Goal: Task Accomplishment & Management: Complete application form

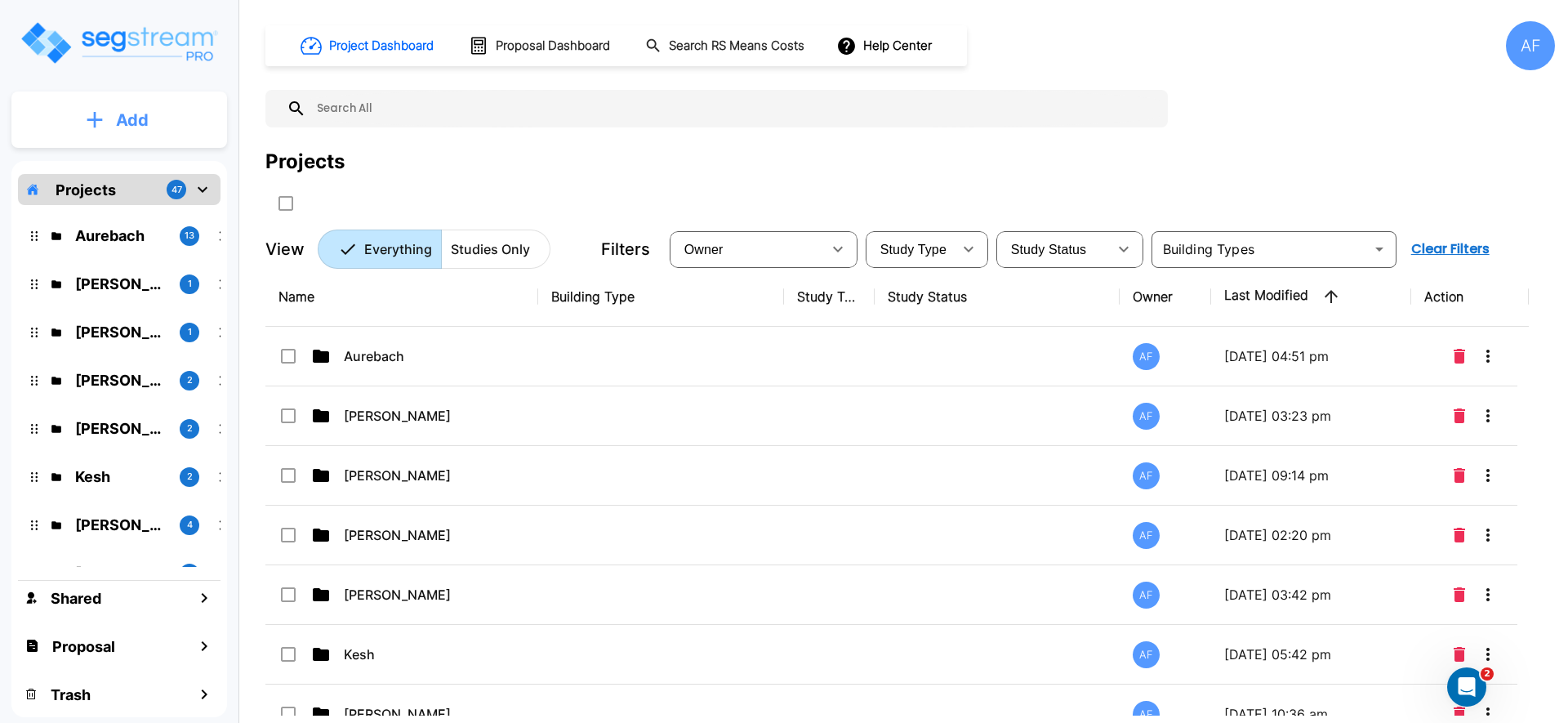
click at [96, 132] on button "Add" at bounding box center [118, 119] width 215 height 48
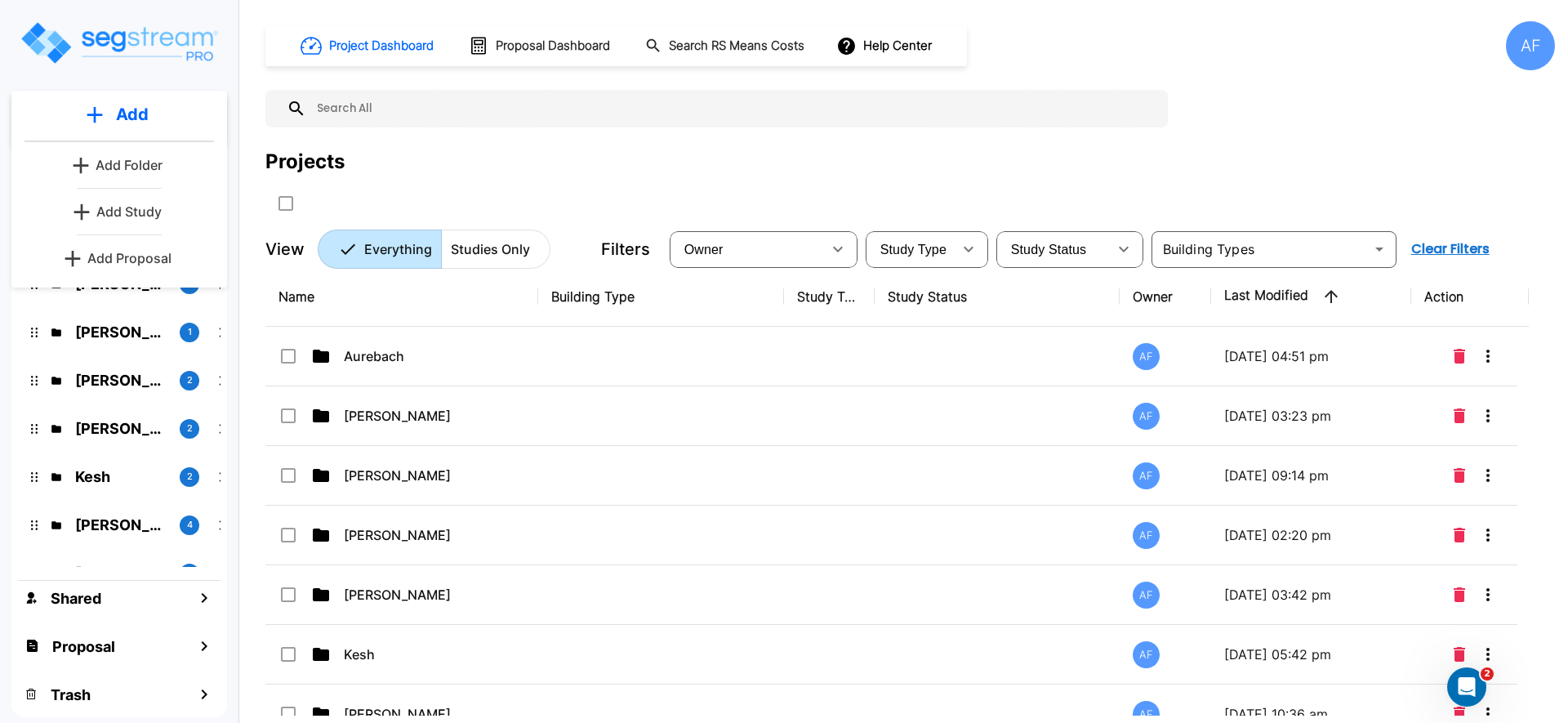
scroll to position [6, 0]
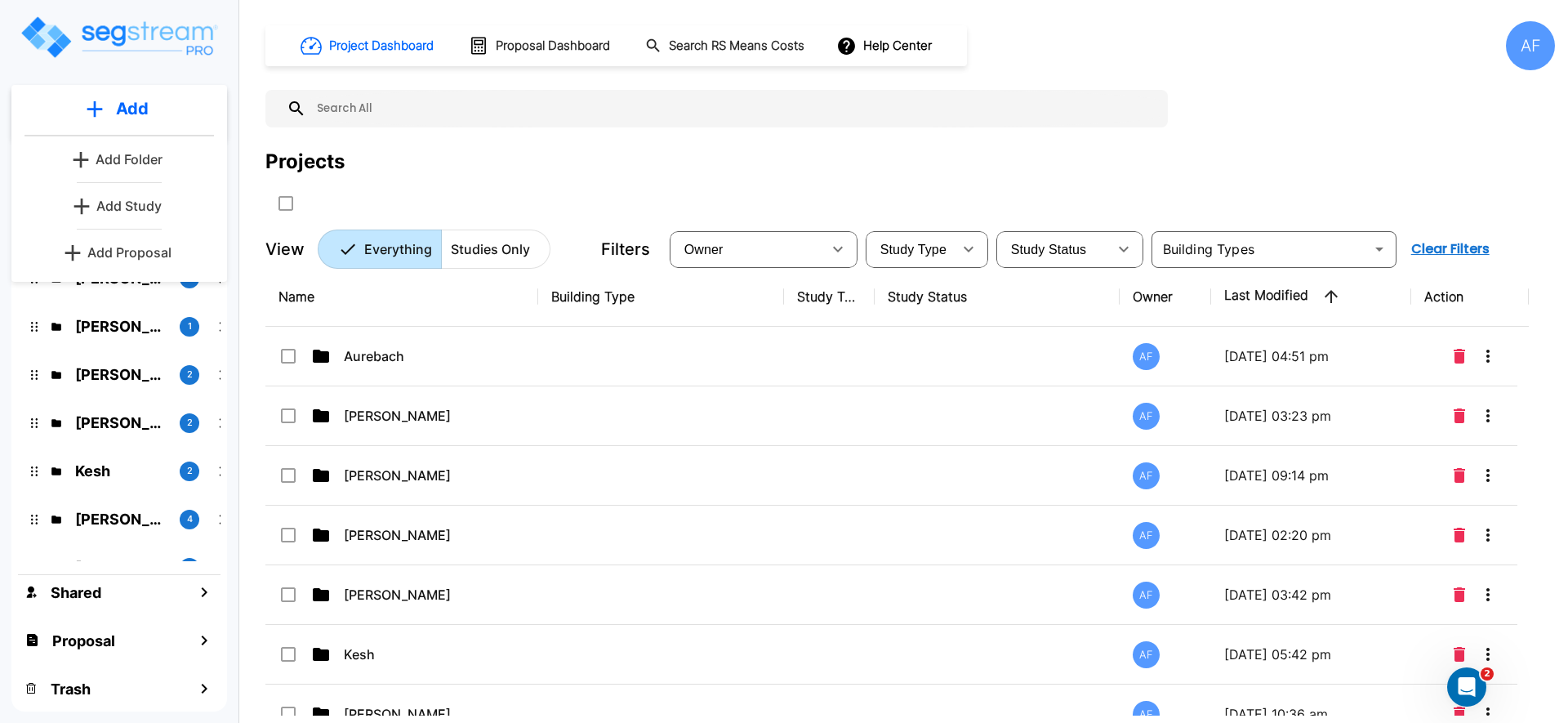
click at [138, 251] on p "Add Proposal" at bounding box center [130, 252] width 84 height 20
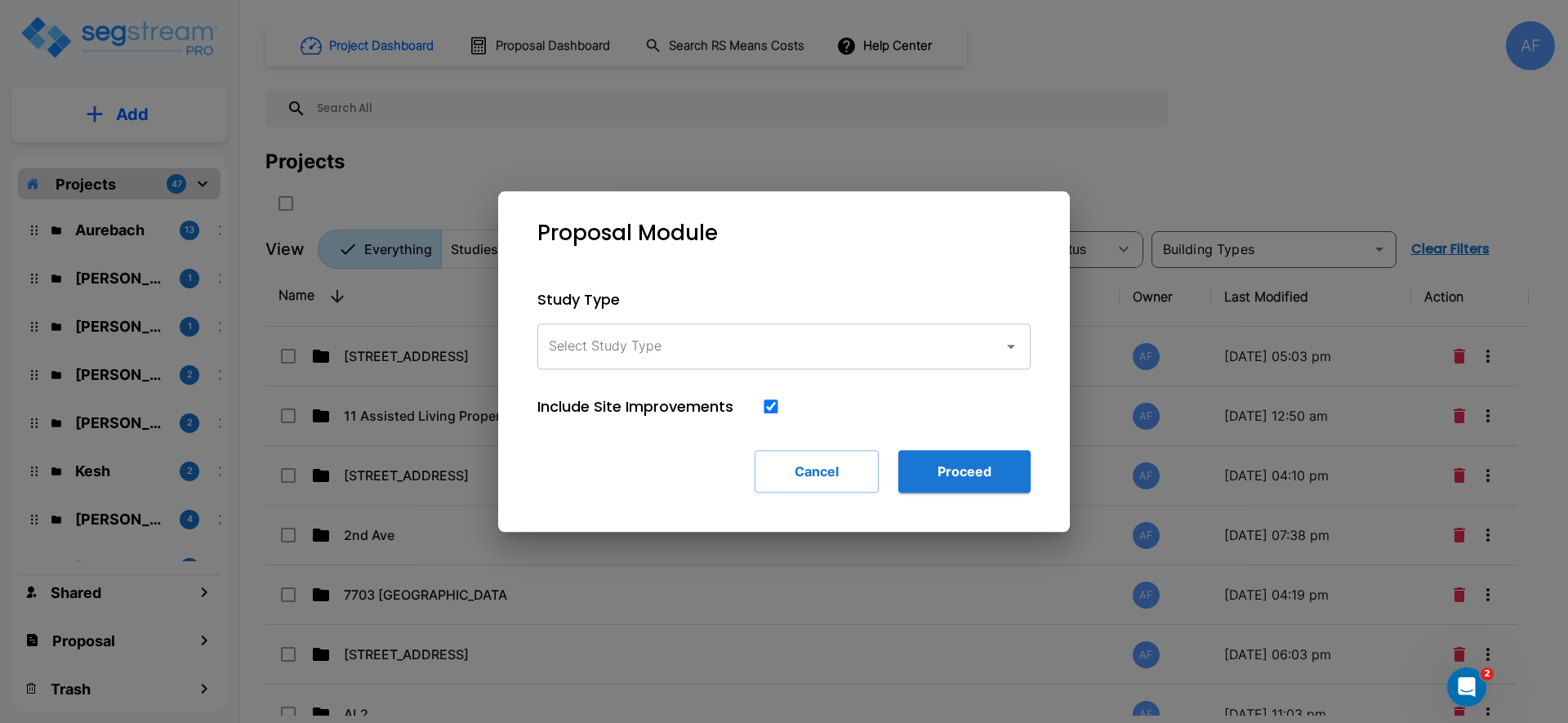
drag, startPoint x: 587, startPoint y: 306, endPoint x: 612, endPoint y: 334, distance: 37.5
click at [591, 308] on p "Study Type" at bounding box center [784, 299] width 494 height 22
click at [612, 334] on input "Select Study Type" at bounding box center [767, 346] width 443 height 31
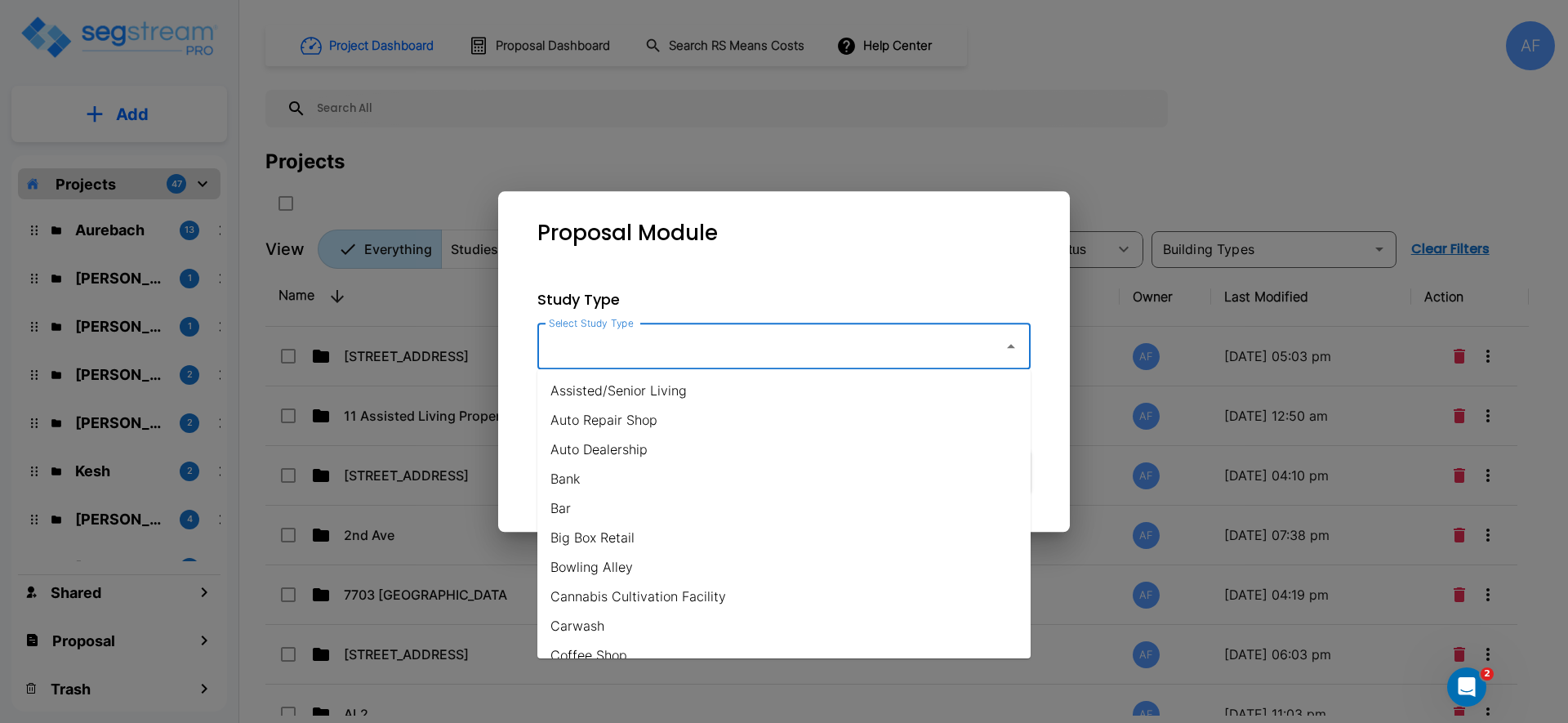
type input "r"
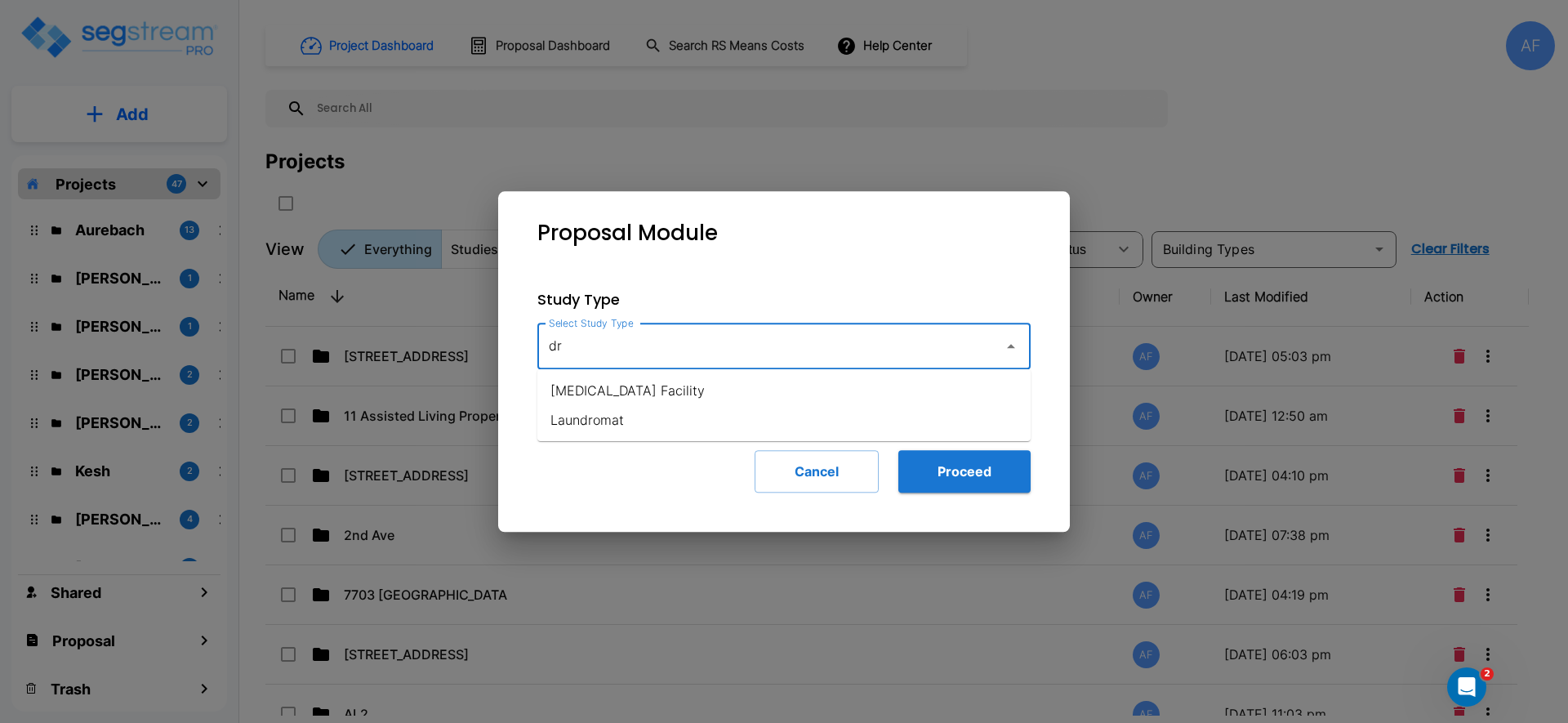
type input "d"
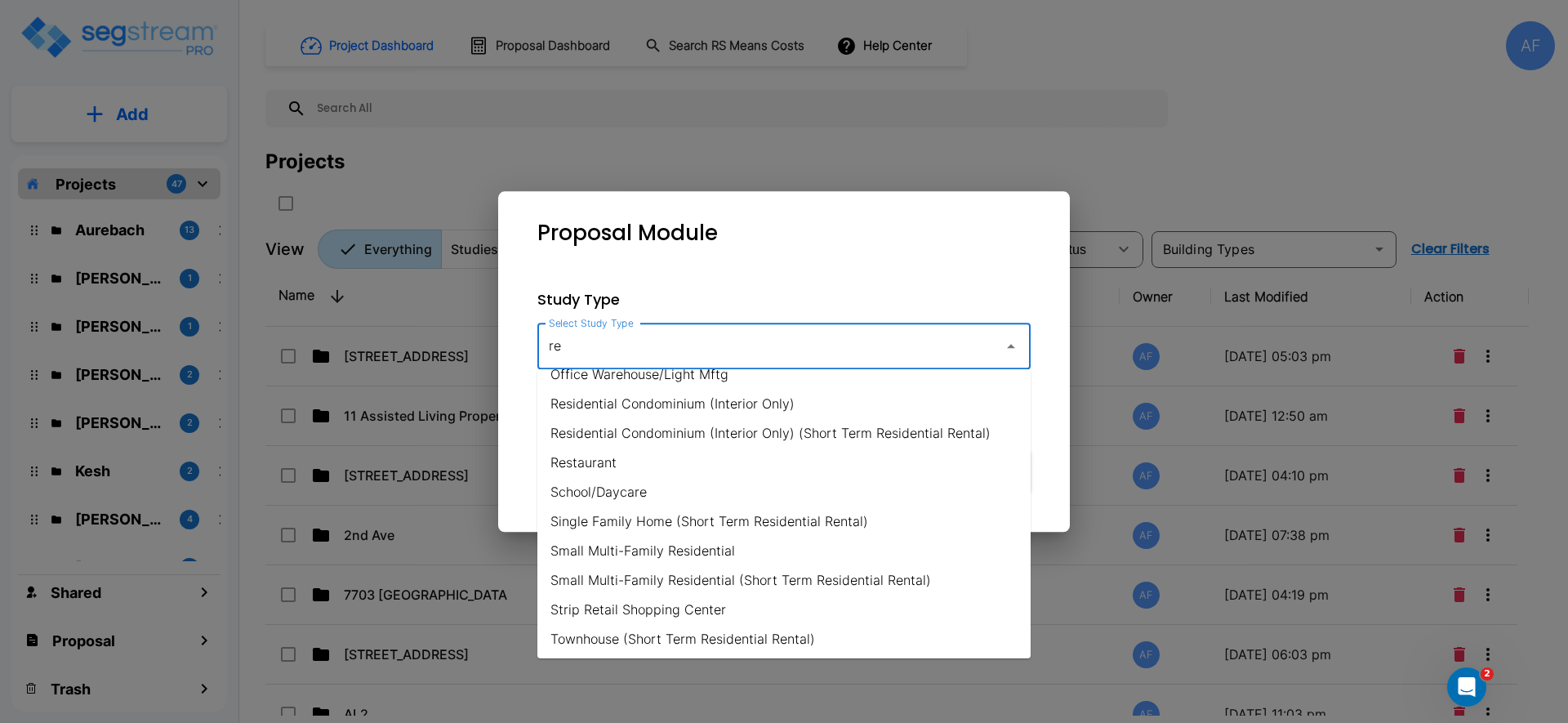
scroll to position [312, 0]
type input "r"
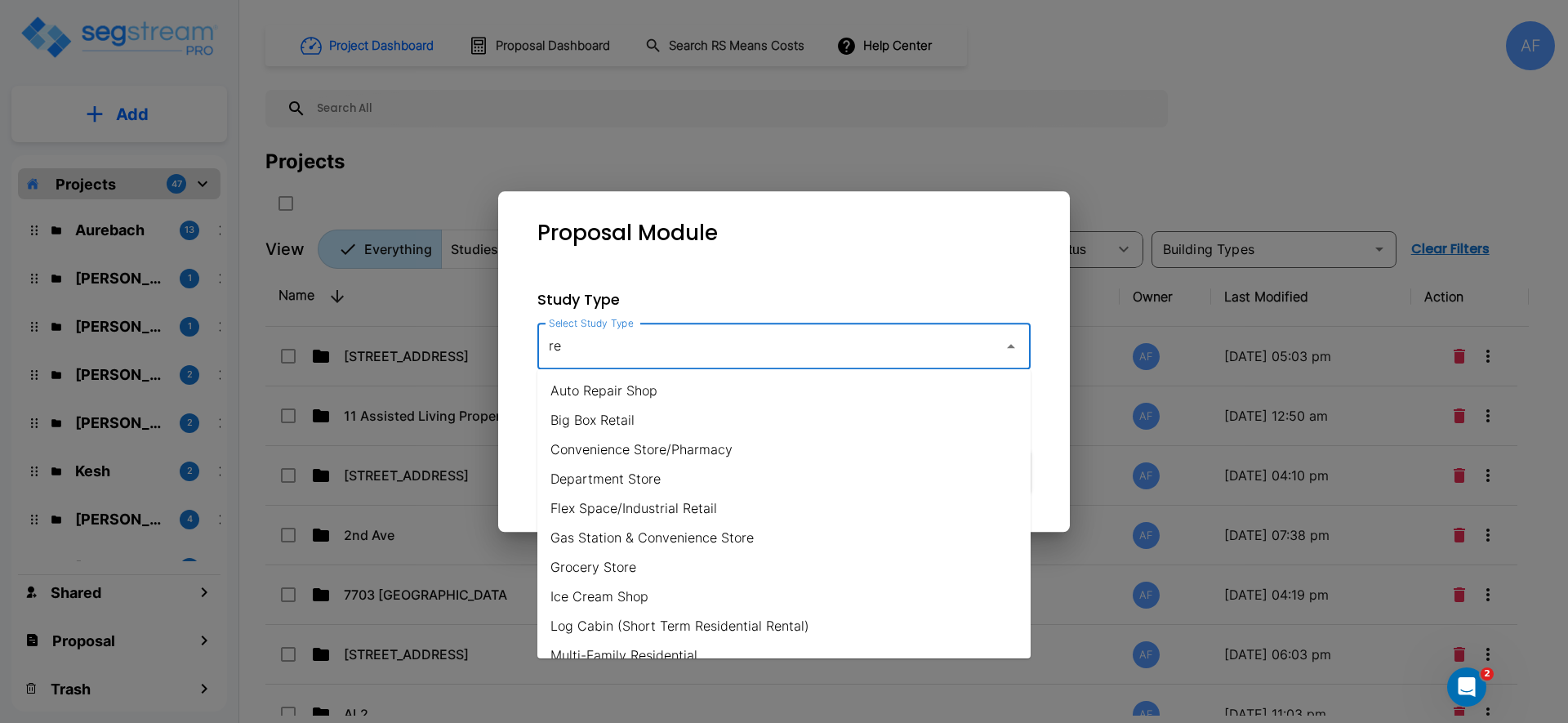
type input "r"
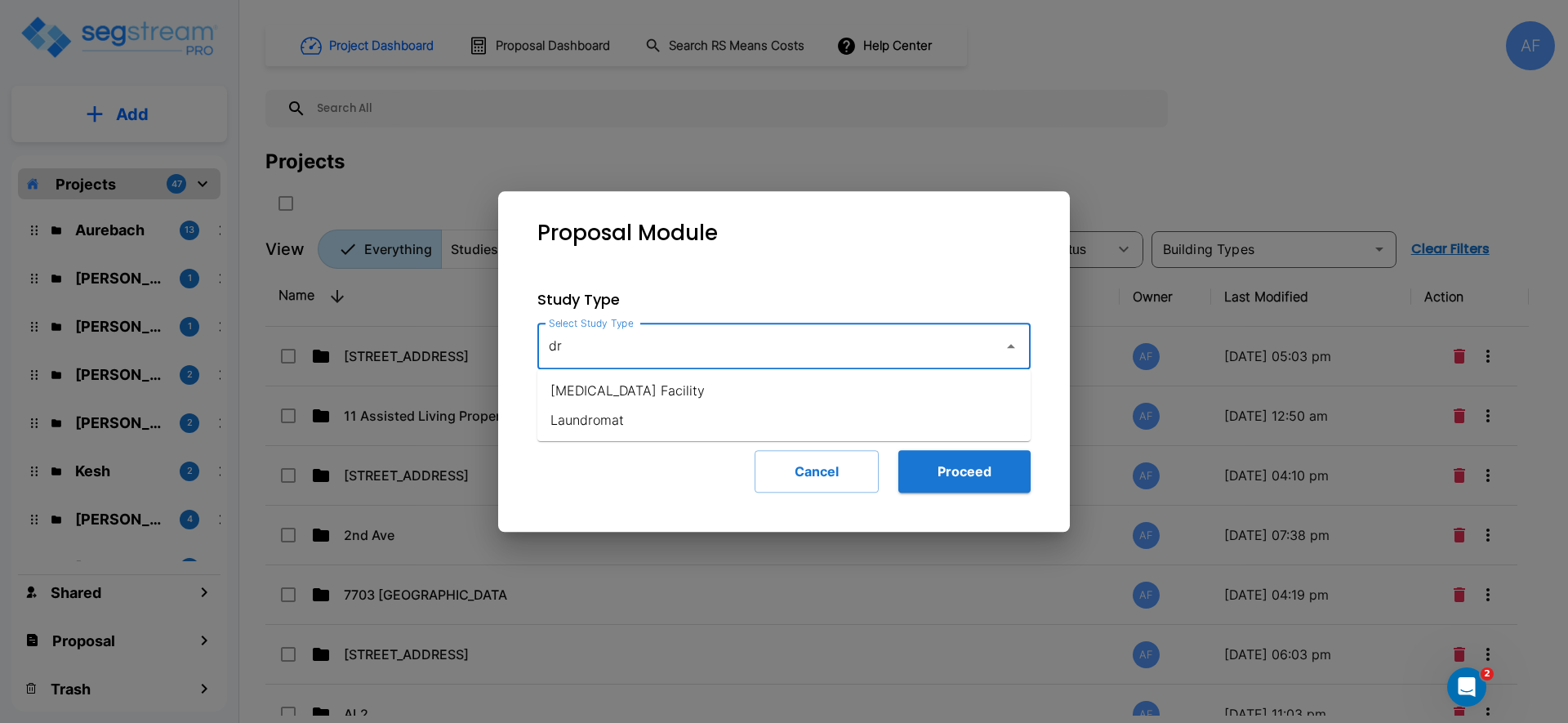
type input "d"
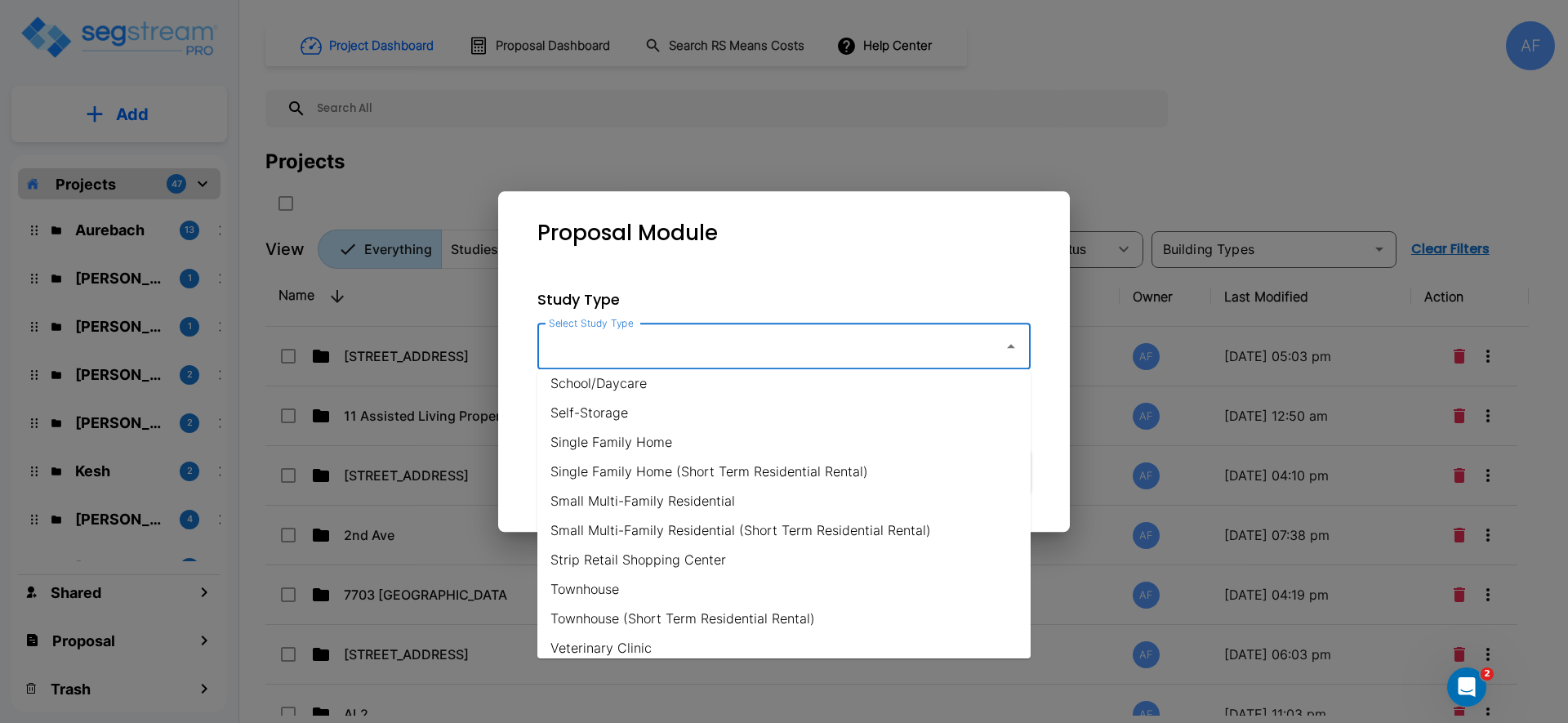
scroll to position [1194, 0]
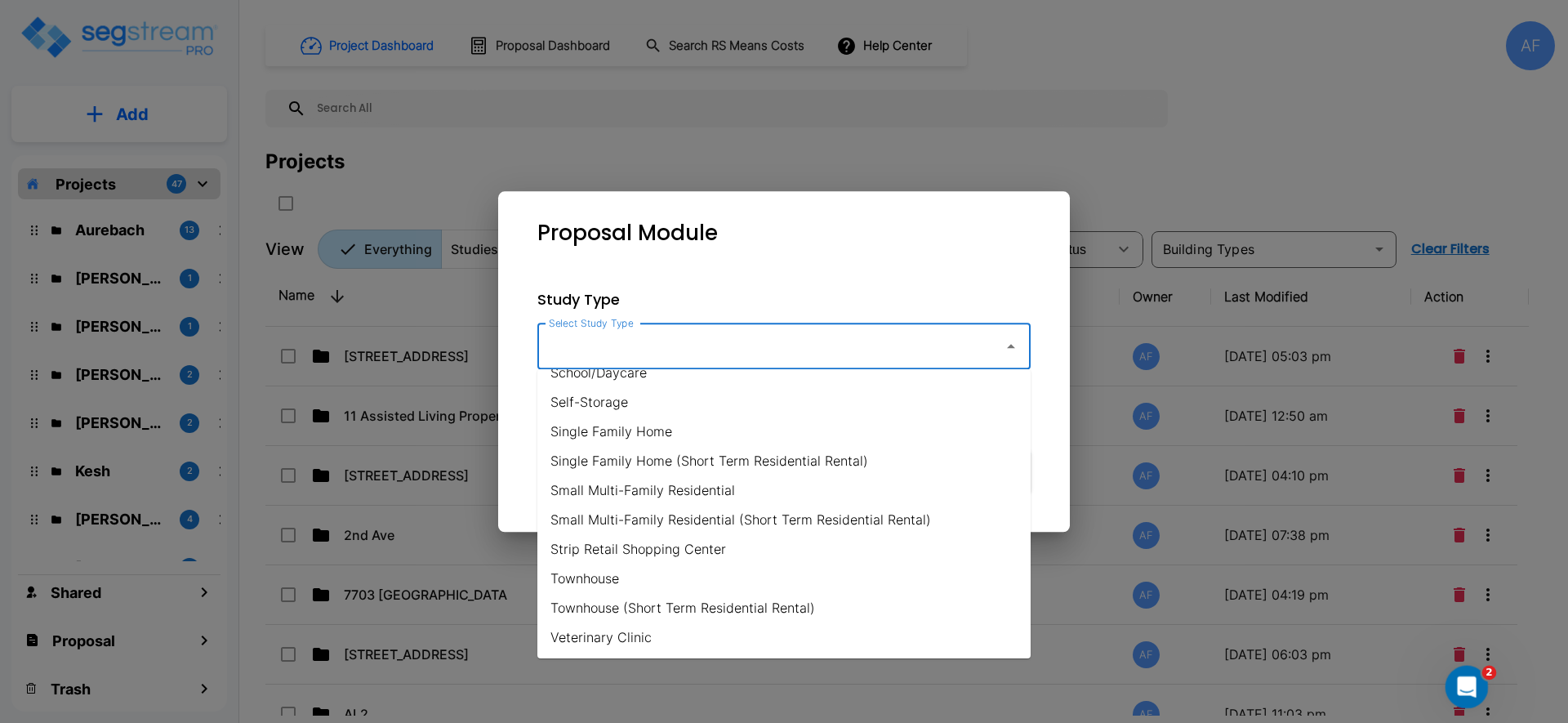
click at [1467, 691] on icon "Open Intercom Messenger" at bounding box center [1465, 685] width 27 height 27
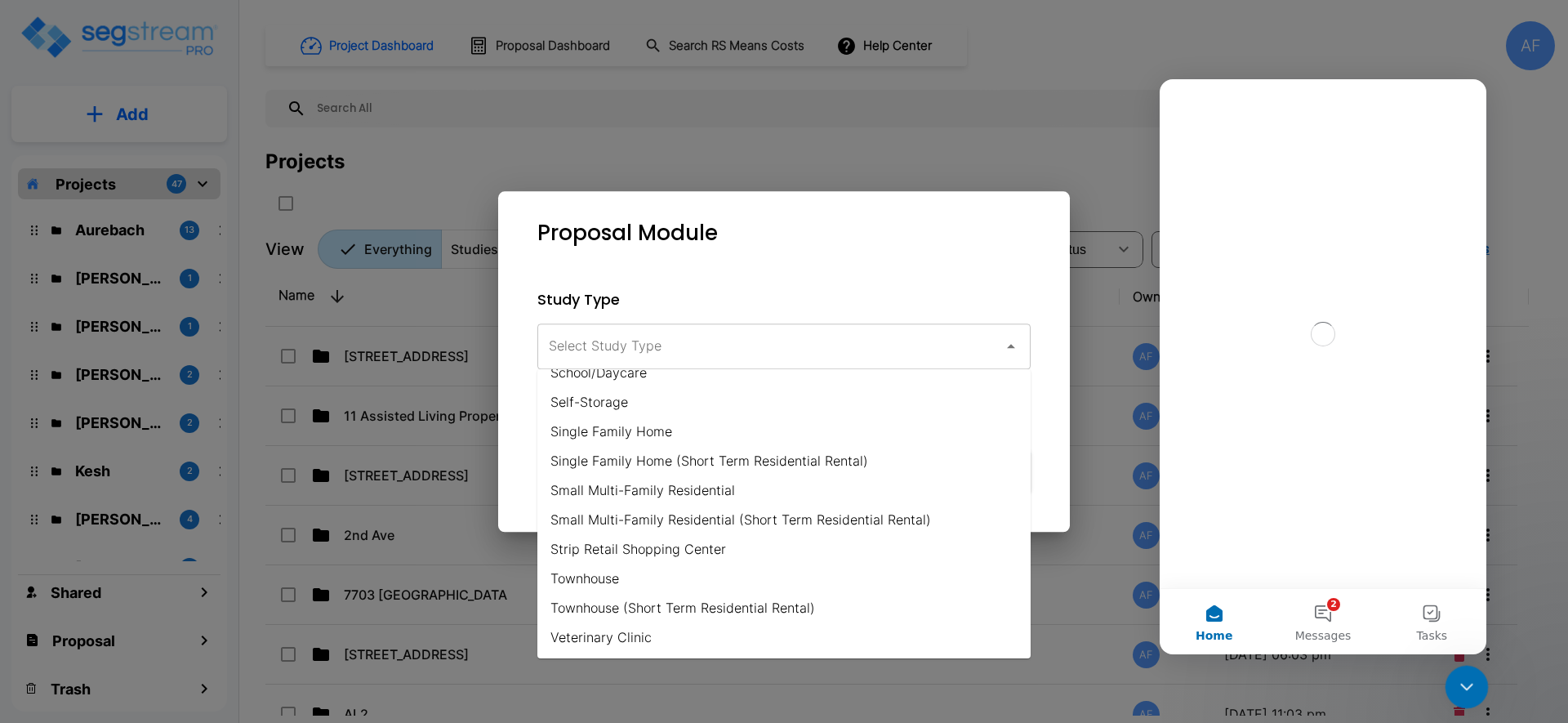
scroll to position [0, 0]
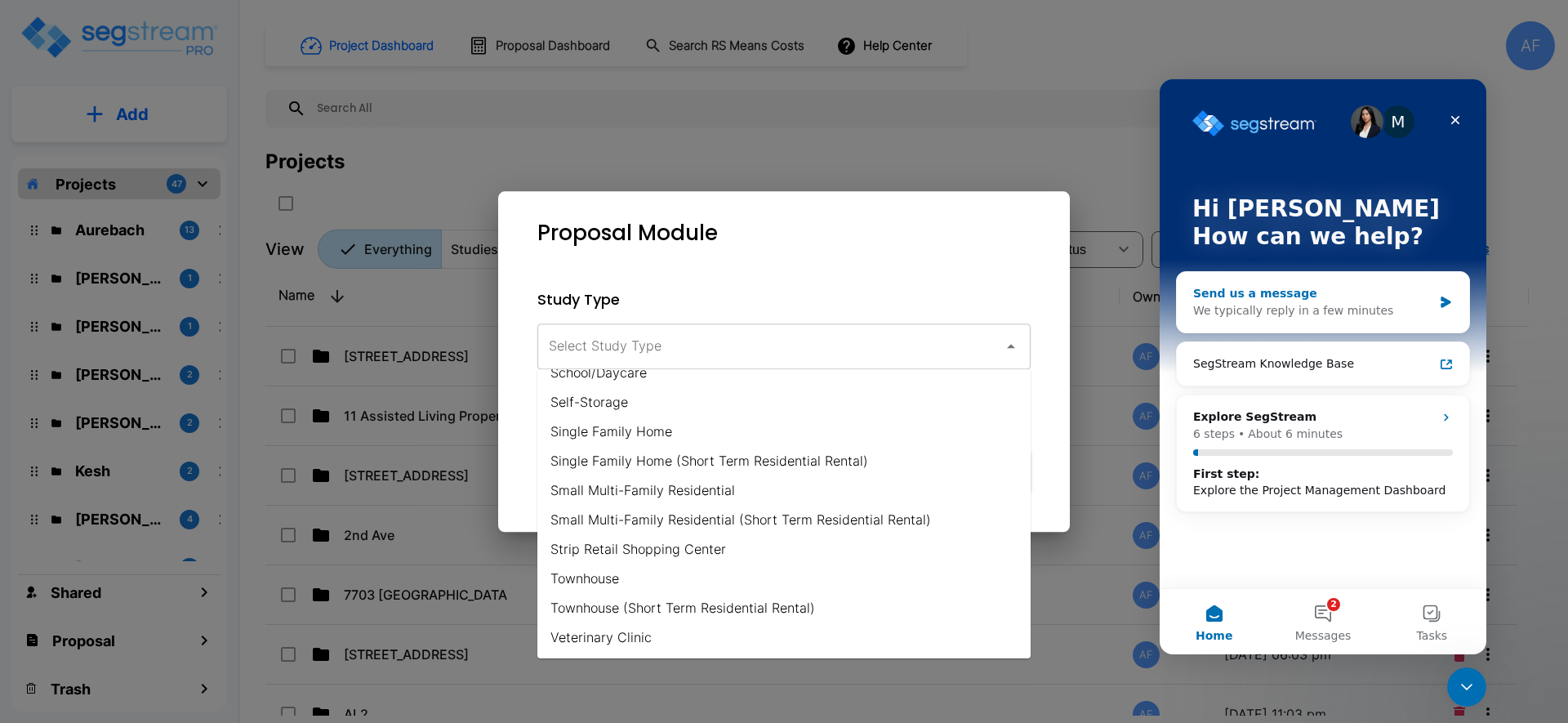
click at [1283, 307] on div "We typically reply in a few minutes" at bounding box center [1313, 310] width 239 height 17
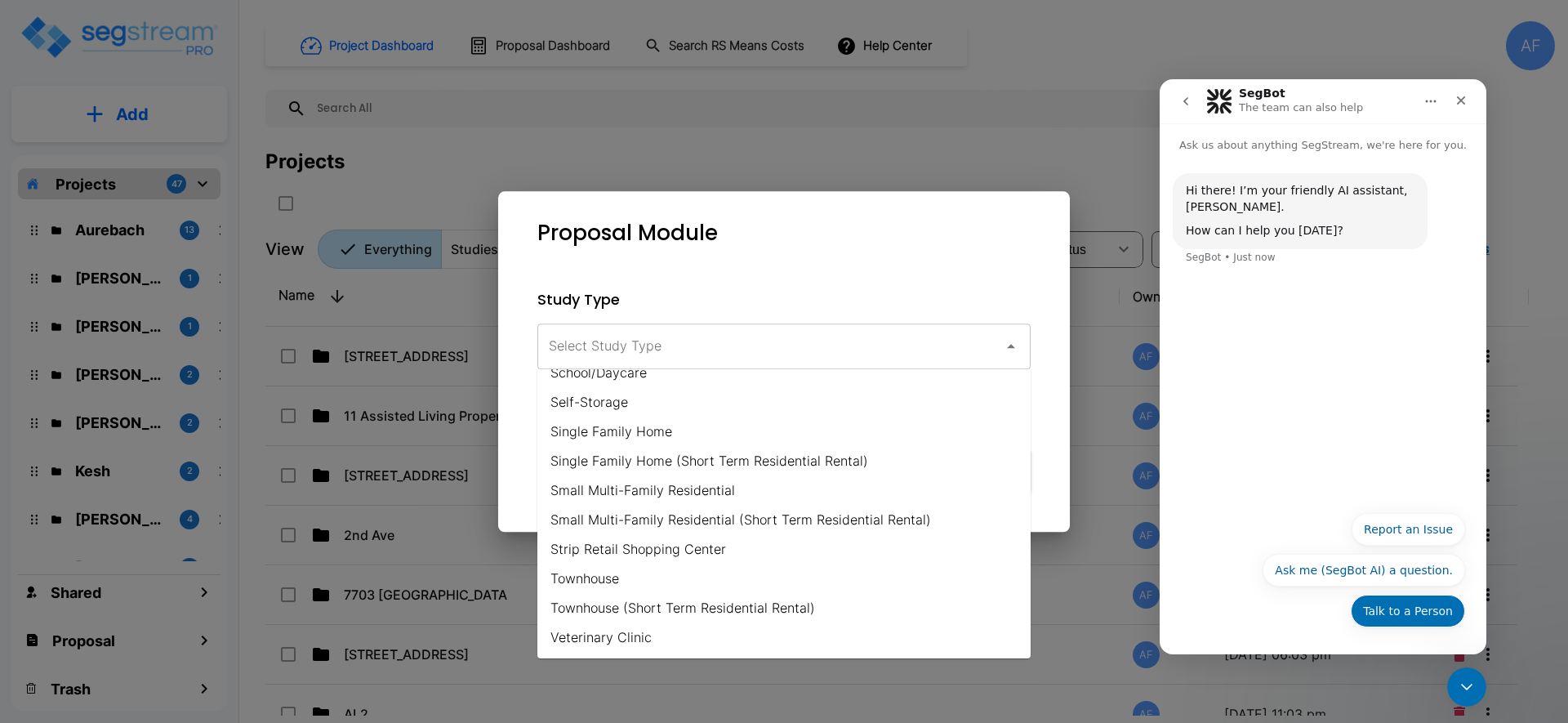
click at [1426, 611] on button "Talk to a Person" at bounding box center [1408, 610] width 115 height 33
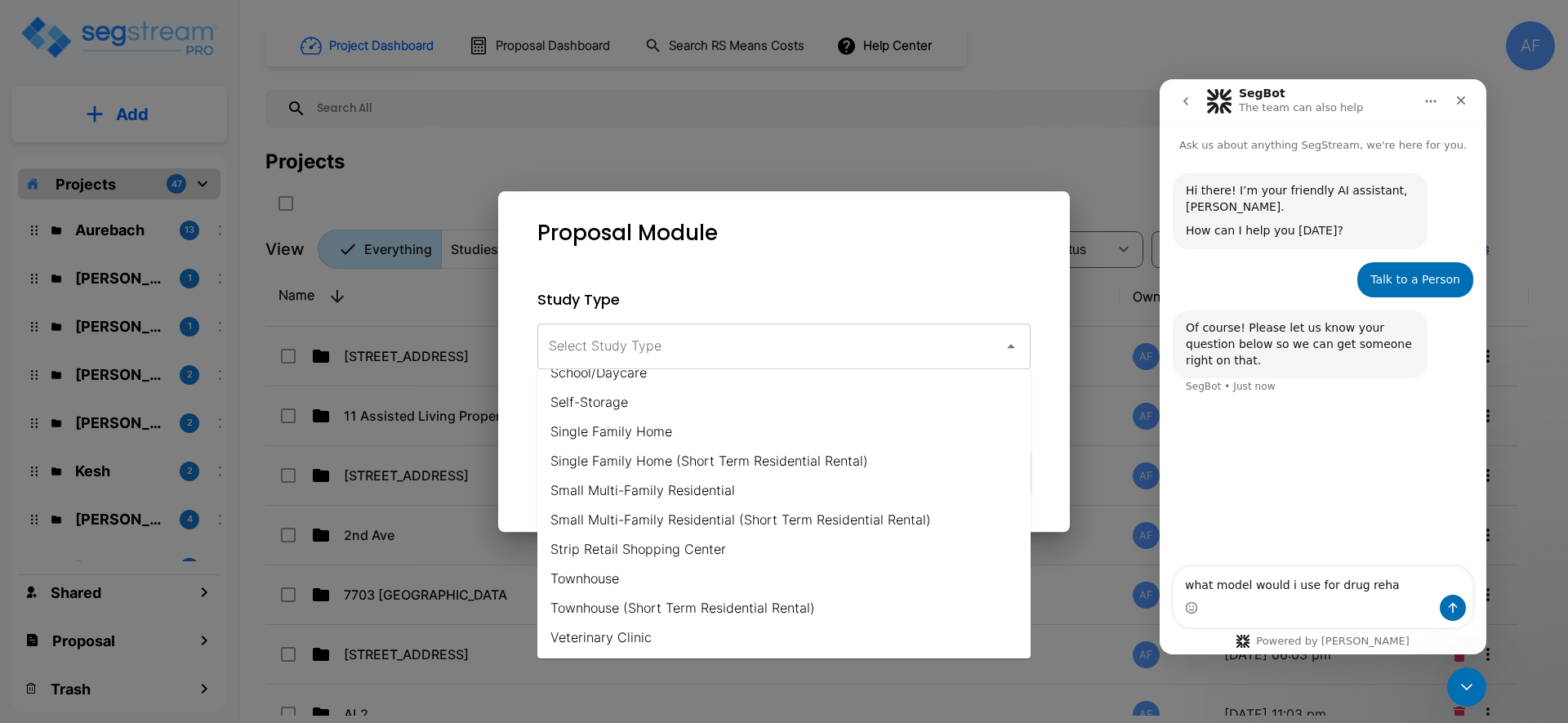
type textarea "what model would i use for drug rehab"
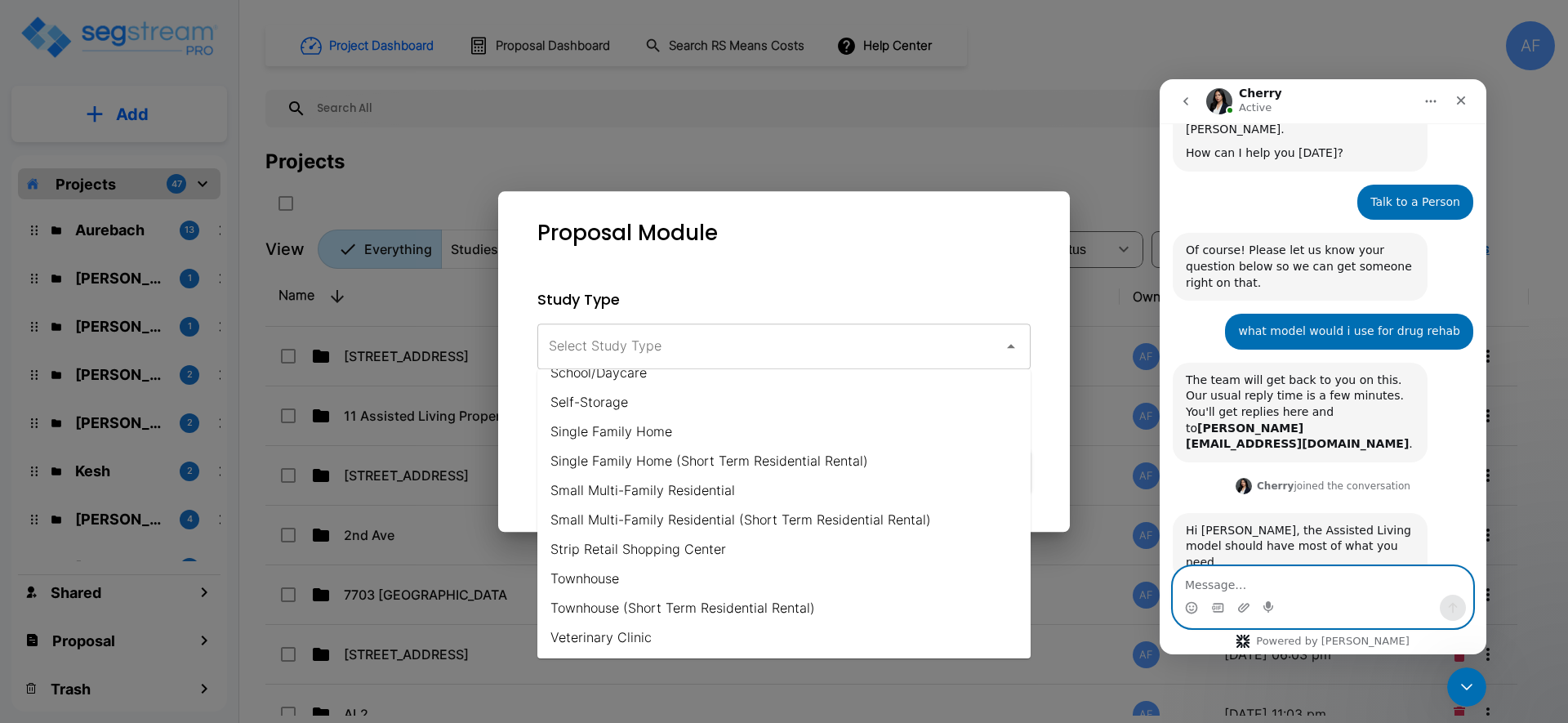
scroll to position [93, 0]
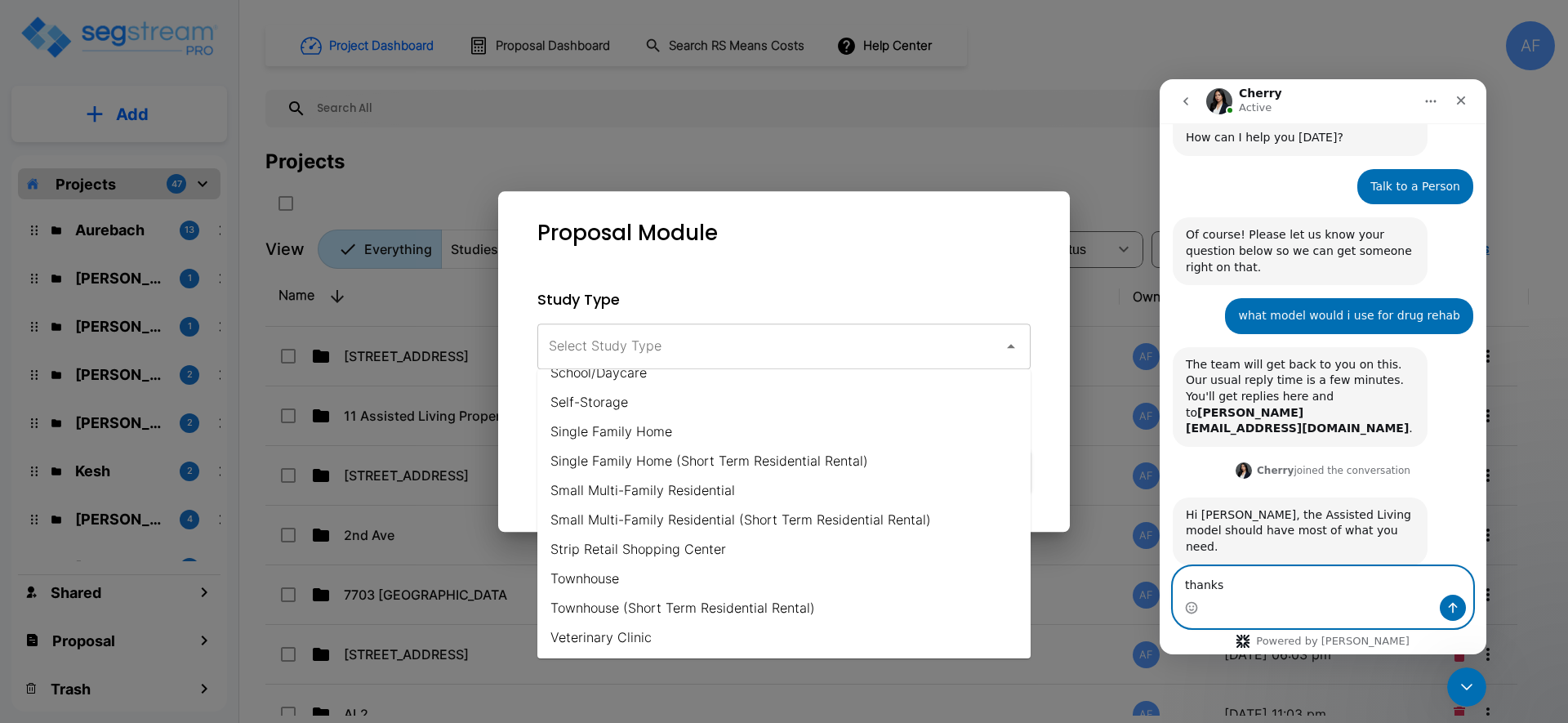
type textarea "thanks!"
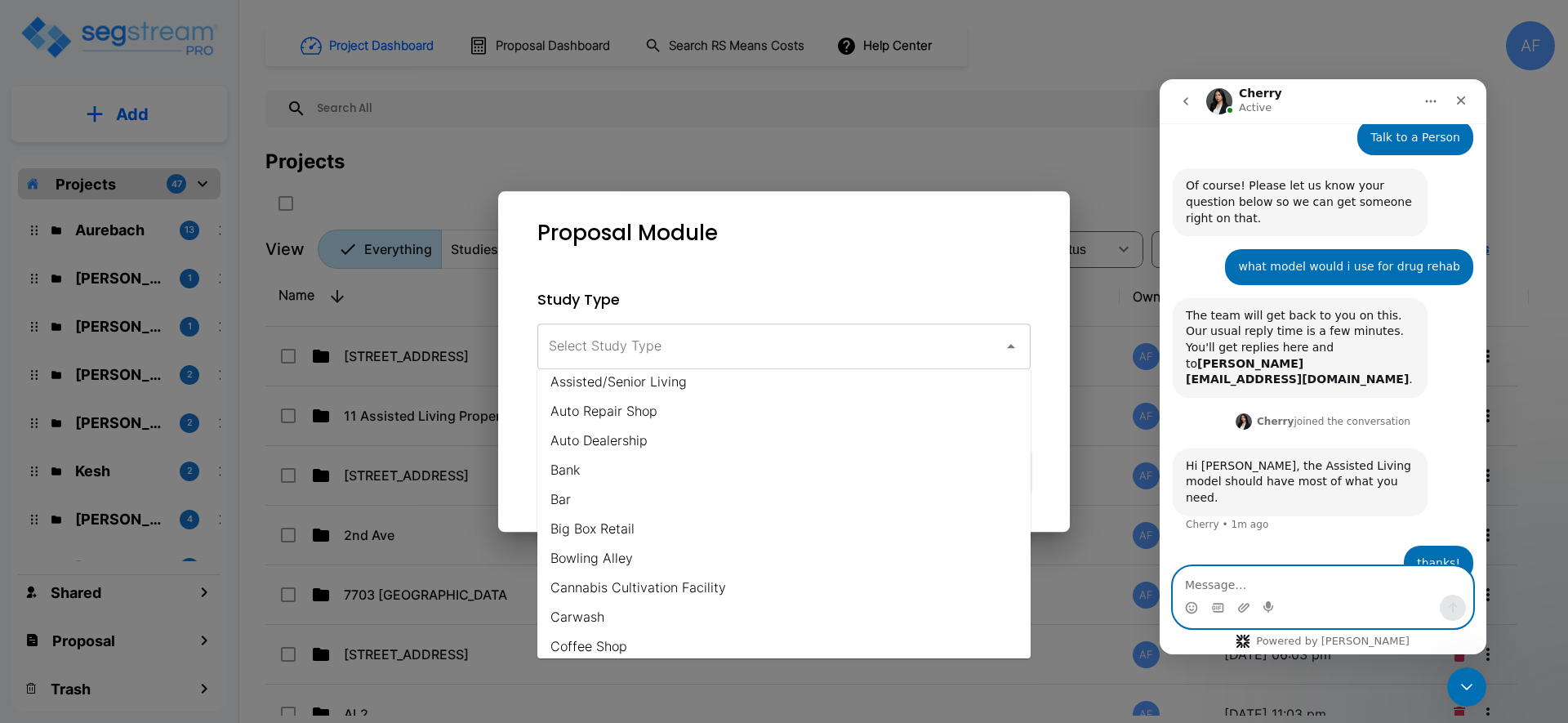
scroll to position [0, 0]
click at [702, 386] on li "Assisted/Senior Living" at bounding box center [784, 390] width 494 height 30
type input "Assisted/Senior Living"
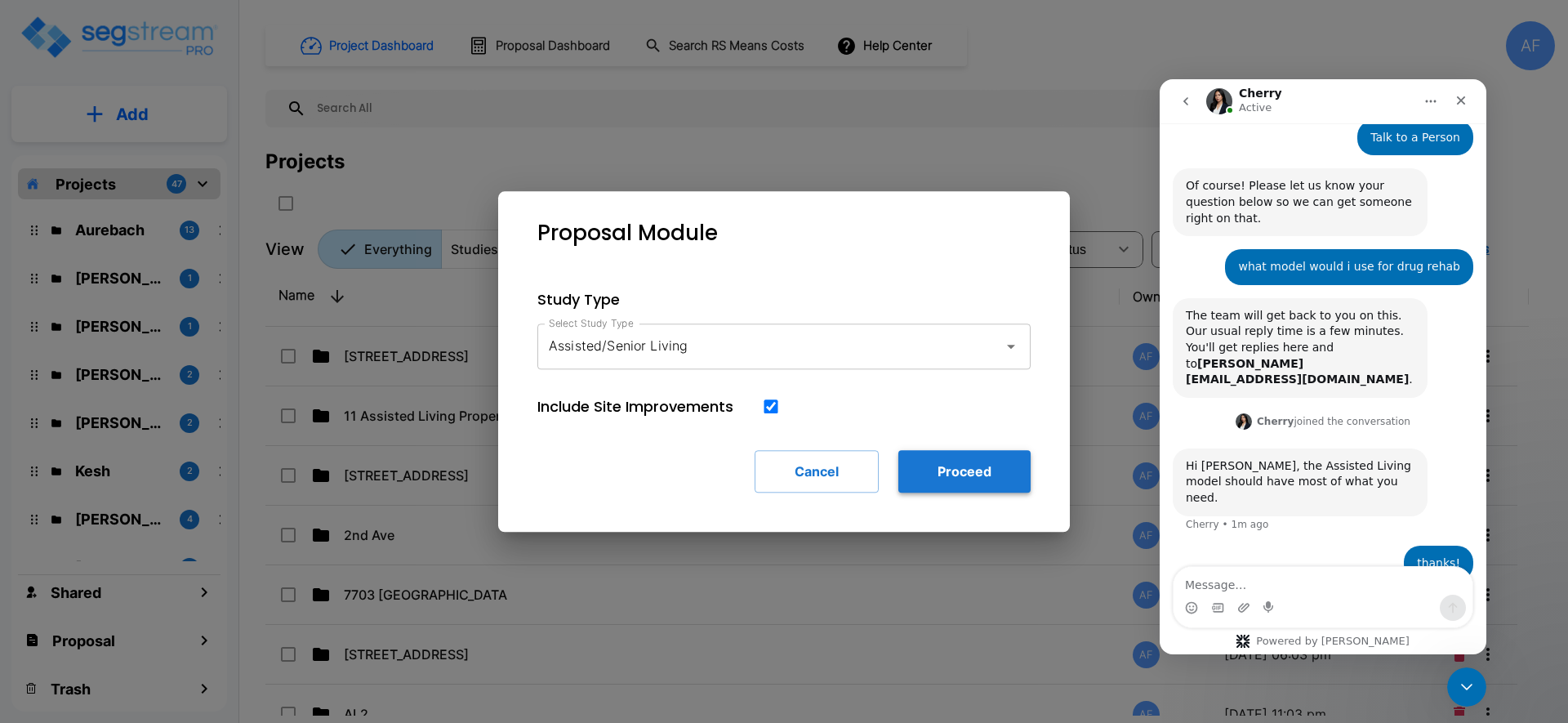
click at [992, 468] on button "Proceed" at bounding box center [964, 471] width 132 height 43
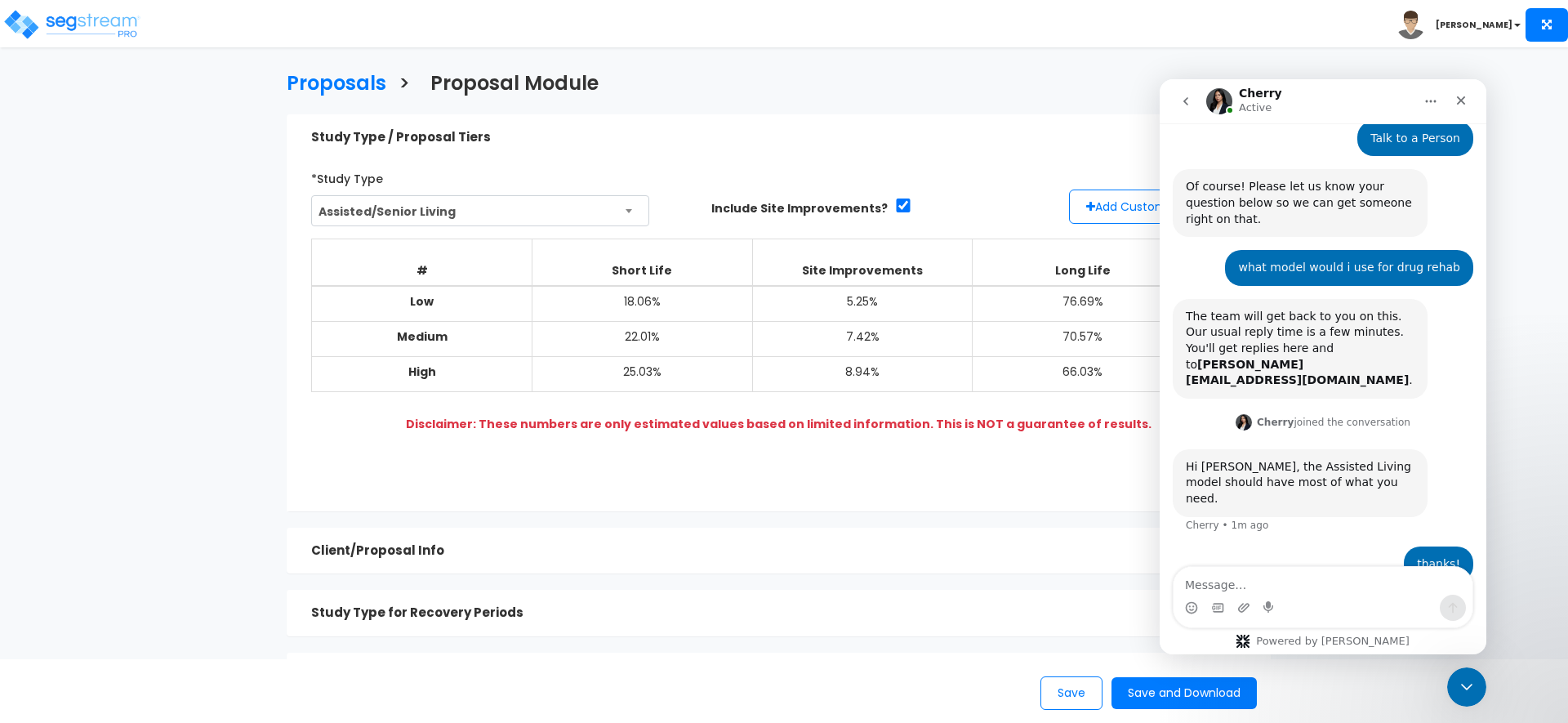
scroll to position [143, 0]
click at [1465, 95] on icon "Close" at bounding box center [1461, 101] width 13 height 13
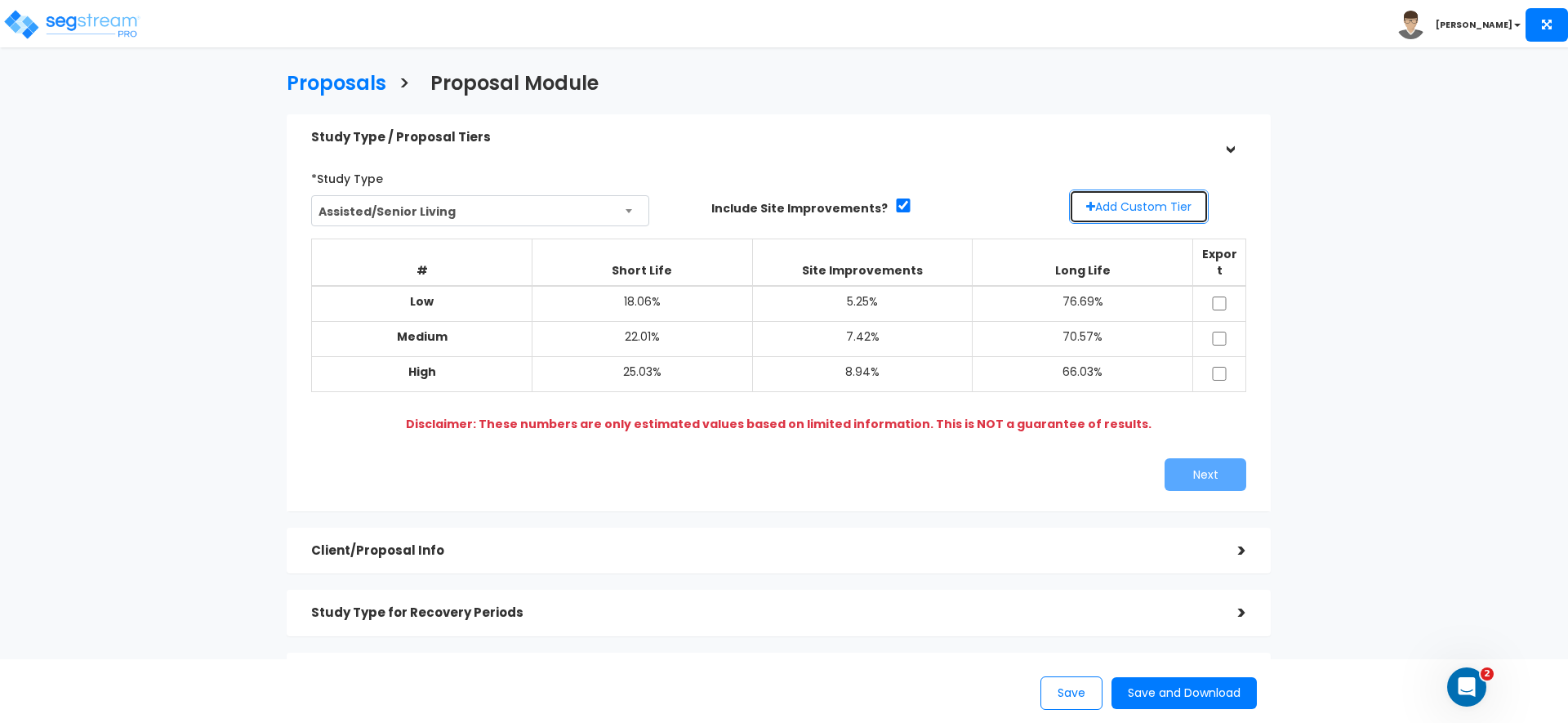
click at [1140, 208] on button "Add Custom Tier" at bounding box center [1139, 206] width 140 height 34
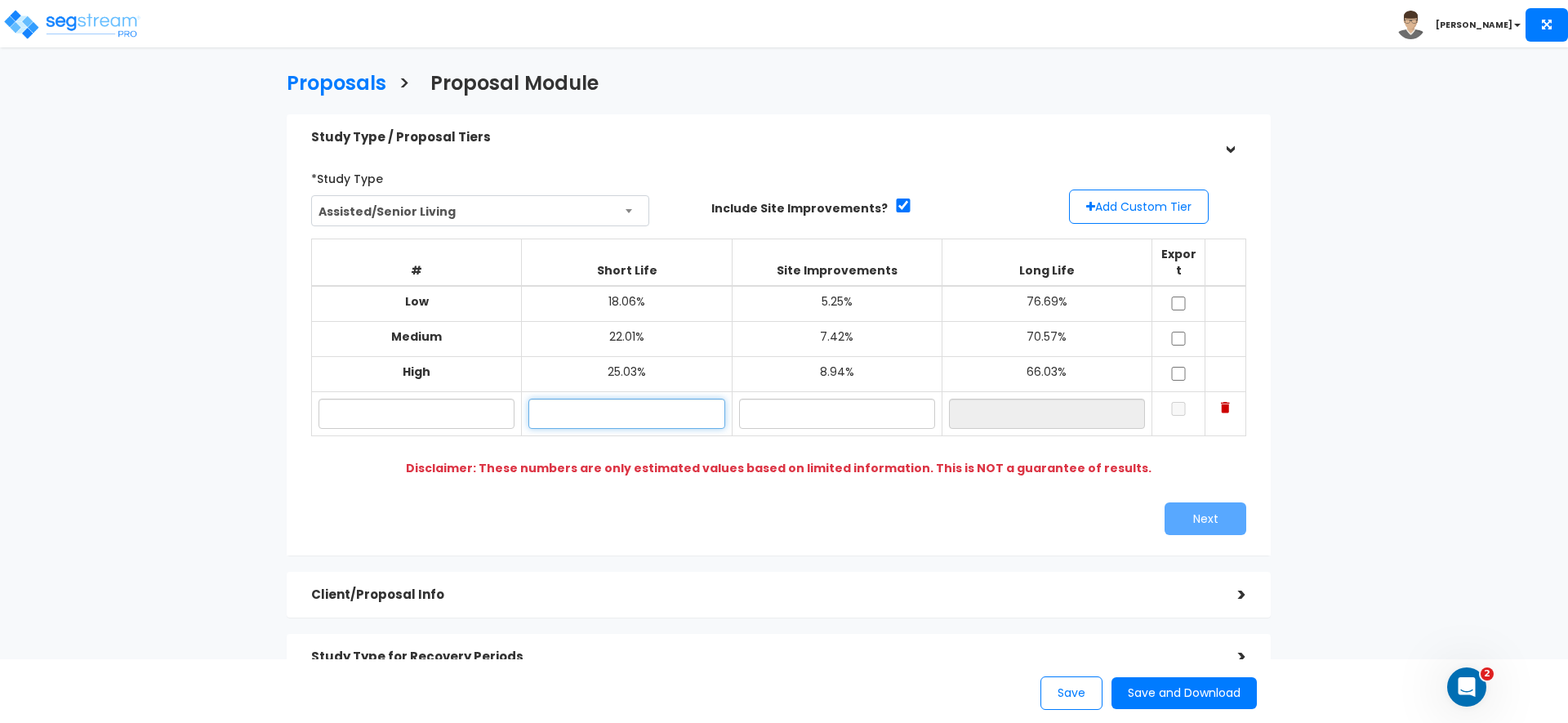
click at [673, 406] on input "text" at bounding box center [626, 414] width 196 height 30
click at [792, 401] on input "text" at bounding box center [837, 414] width 196 height 30
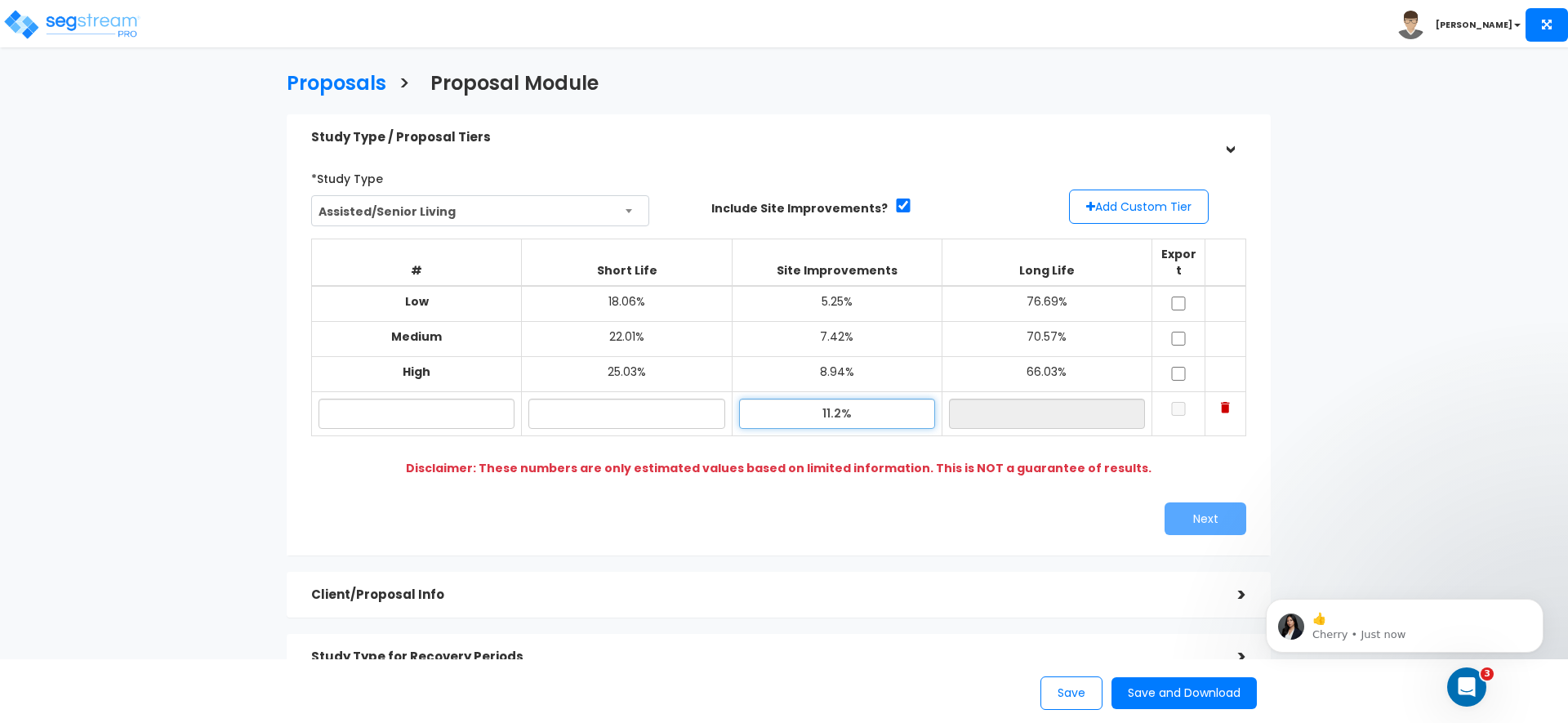
scroll to position [0, 0]
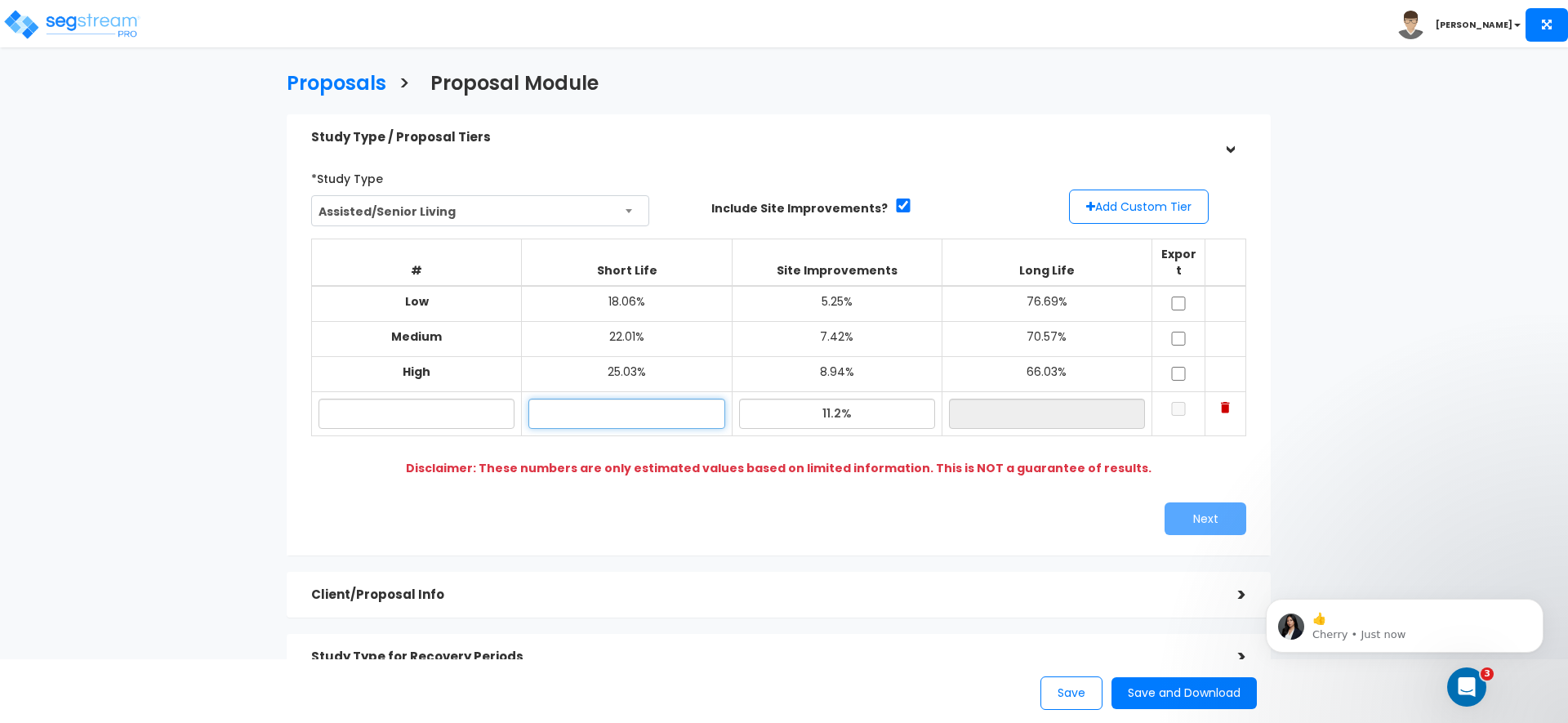
type input "11.20%"
click at [639, 401] on input "text" at bounding box center [626, 414] width 196 height 30
type input "12.00%"
type input "76.80%"
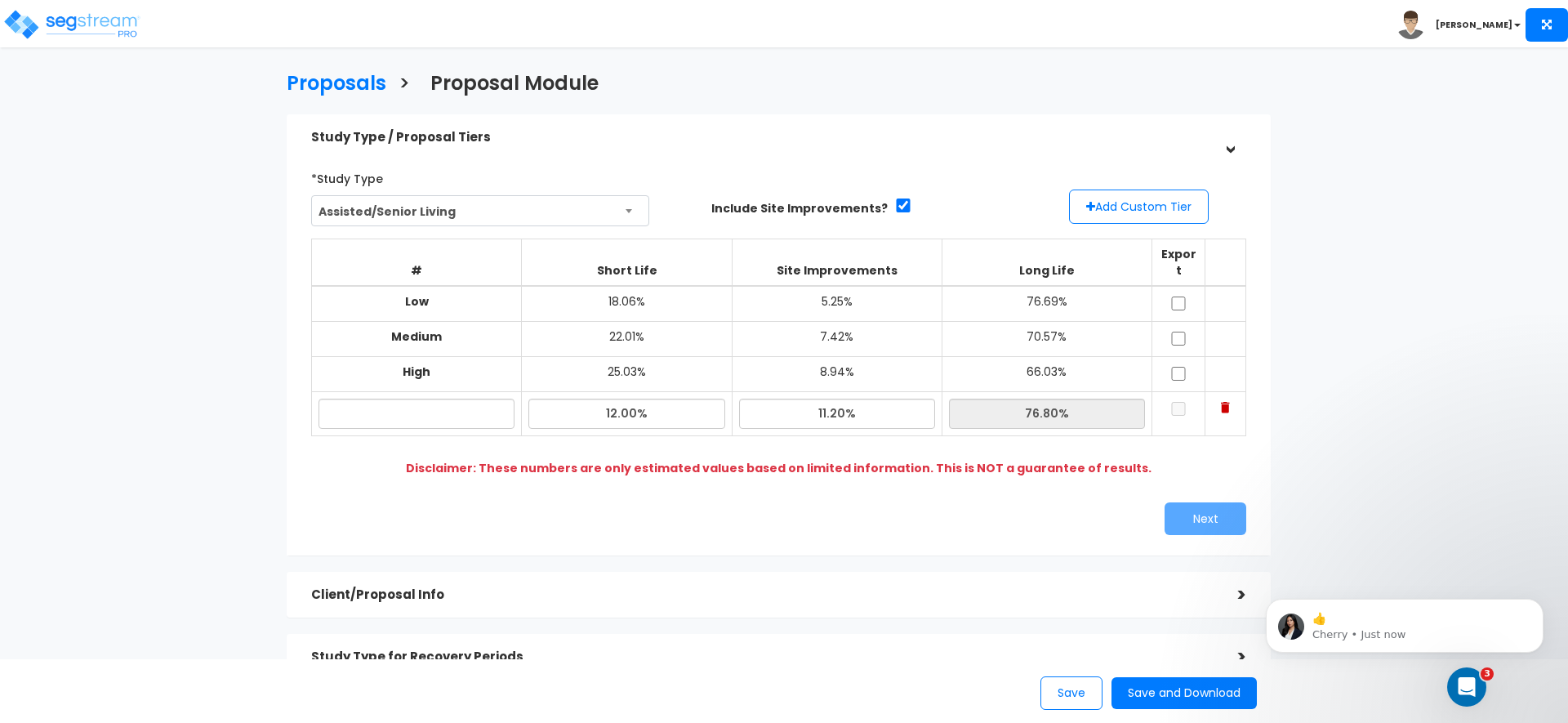
click at [718, 460] on b "Disclaimer: These numbers are only estimated values based on limited informatio…" at bounding box center [779, 469] width 745 height 17
drag, startPoint x: 625, startPoint y: 398, endPoint x: 660, endPoint y: 395, distance: 35.1
click at [626, 399] on input "12.00%" at bounding box center [626, 414] width 196 height 30
type input "12.52%"
type input "76.28%"
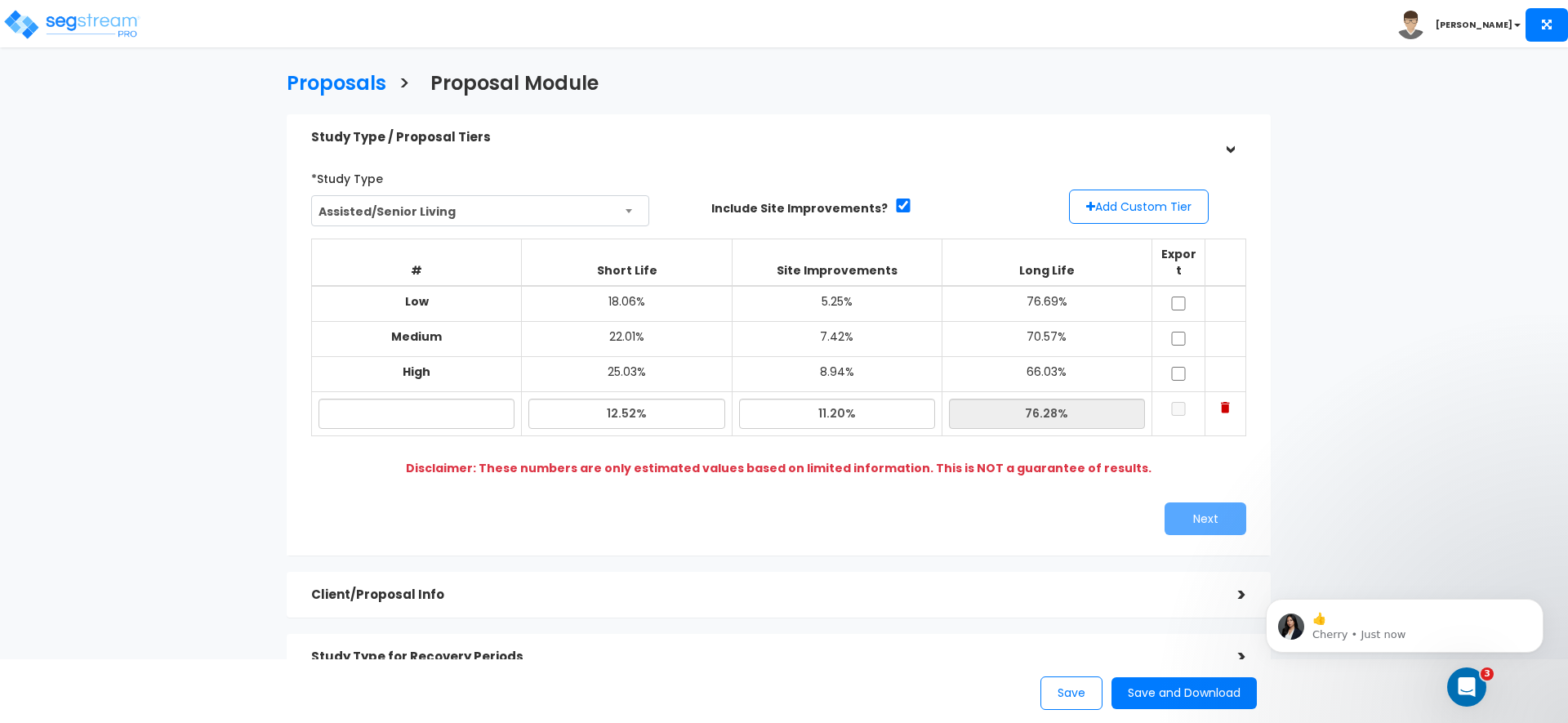
click at [648, 469] on div "*Study Type Assisted/Senior Living Assisted/Senior Living Auto Repair Shop Auto…" at bounding box center [779, 349] width 960 height 387
click at [426, 403] on input "text" at bounding box center [416, 414] width 196 height 30
click at [463, 402] on input "text" at bounding box center [416, 414] width 196 height 30
type input "d"
type input "Rehab"
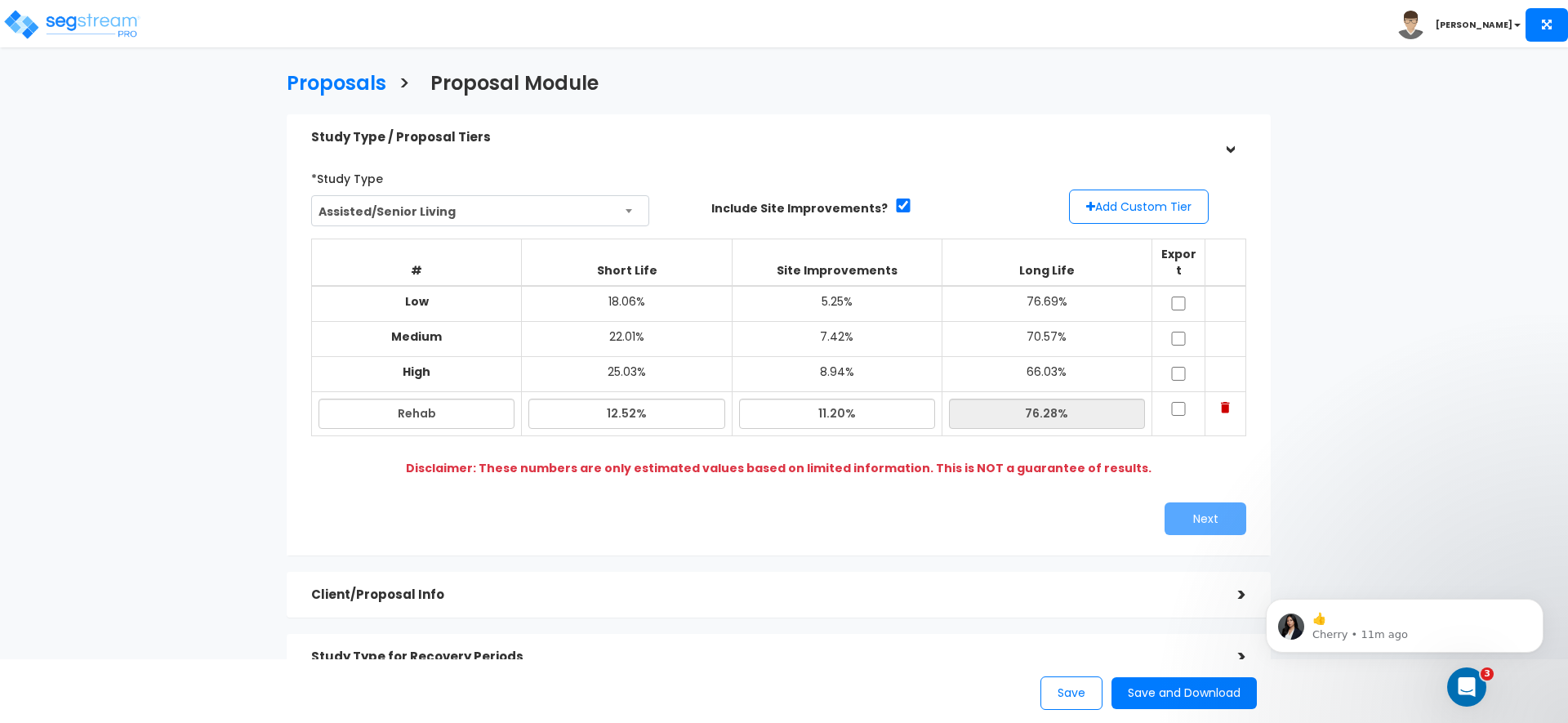
click at [693, 531] on div "*Study Type Assisted/Senior Living Assisted/Senior Living Auto Repair Shop Auto…" at bounding box center [779, 349] width 984 height 411
click at [1182, 402] on input "checkbox" at bounding box center [1179, 408] width 17 height 14
checkbox input "true"
click at [418, 403] on input "Rehab" at bounding box center [416, 414] width 196 height 30
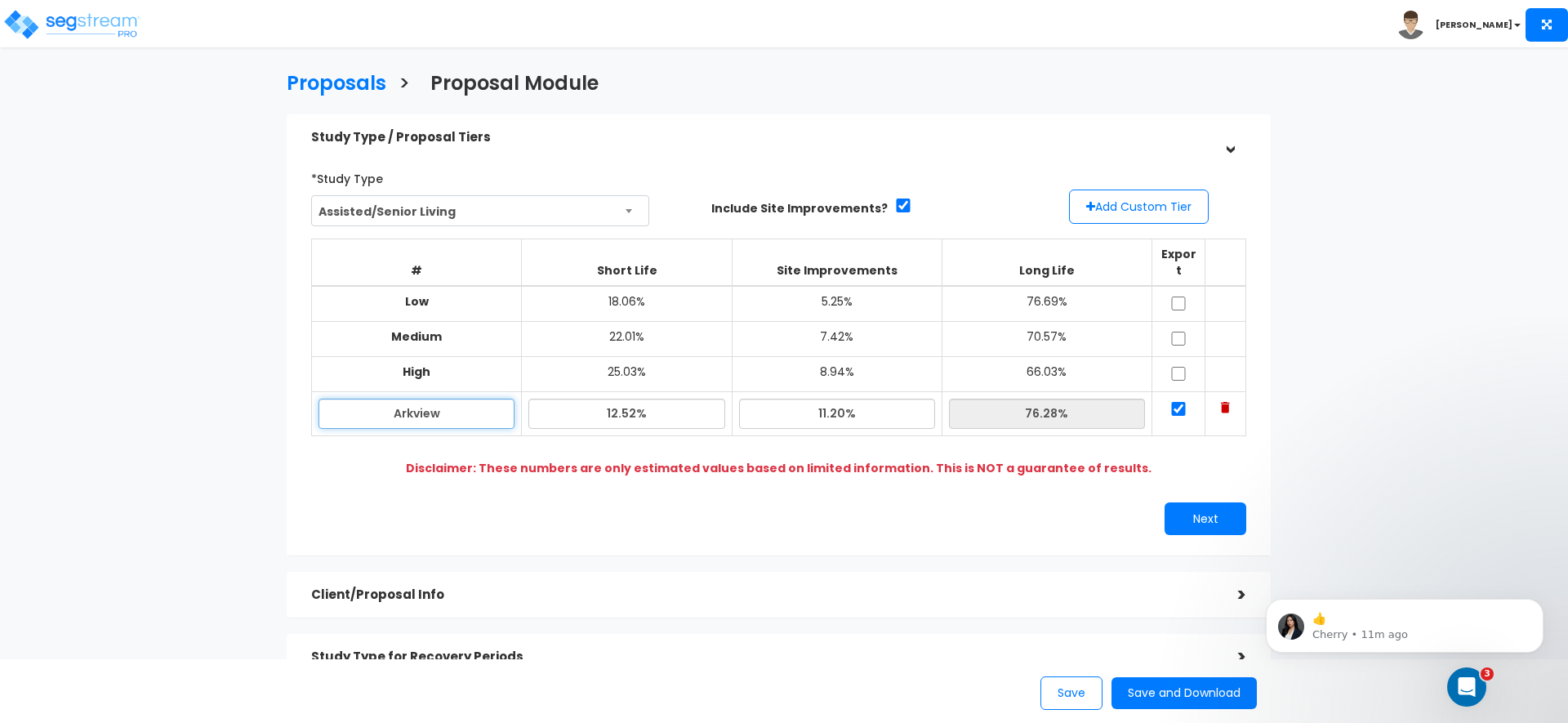
type input "Arkview"
click at [520, 516] on div "Next" at bounding box center [779, 518] width 960 height 33
click at [1192, 500] on button "Next" at bounding box center [1206, 516] width 82 height 33
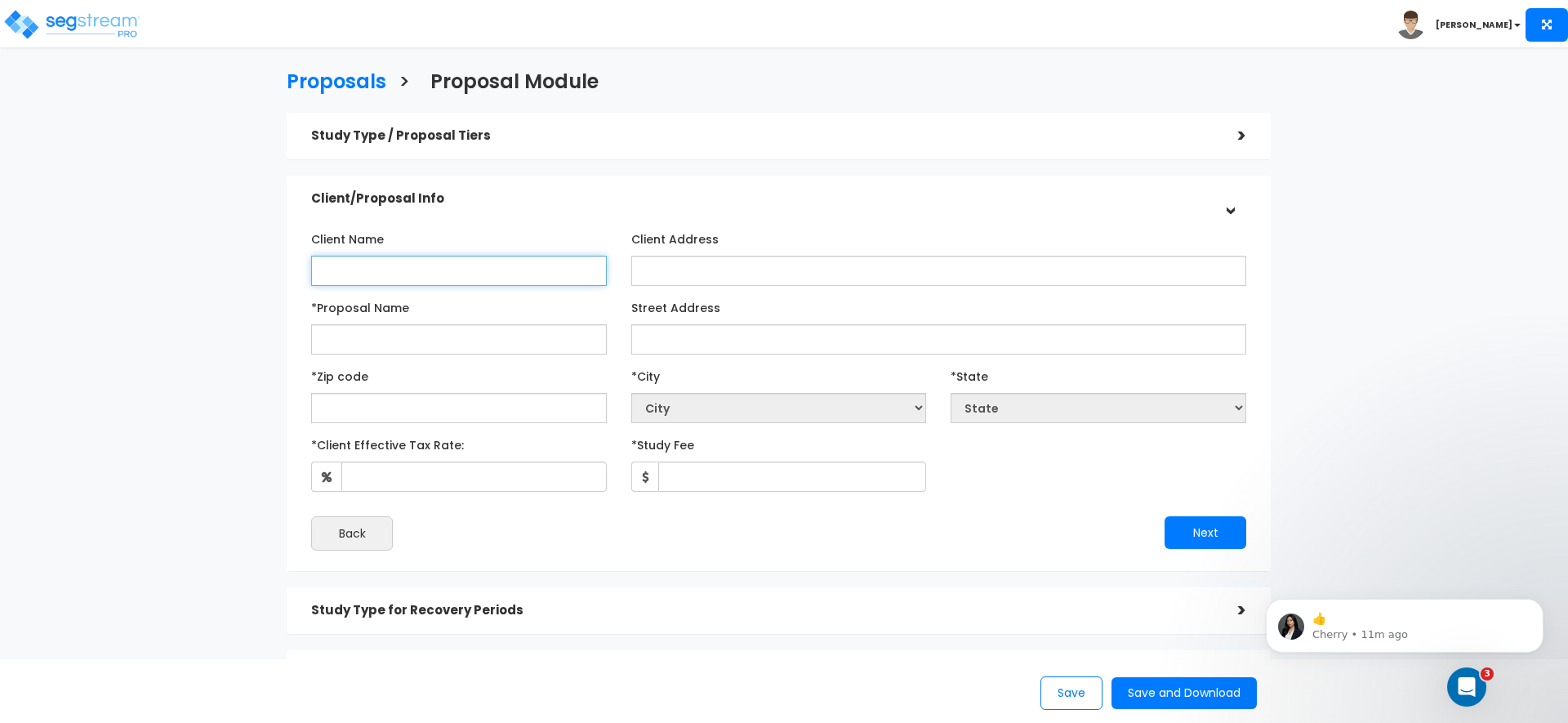
click at [445, 282] on input "Client Name" at bounding box center [458, 270] width 295 height 30
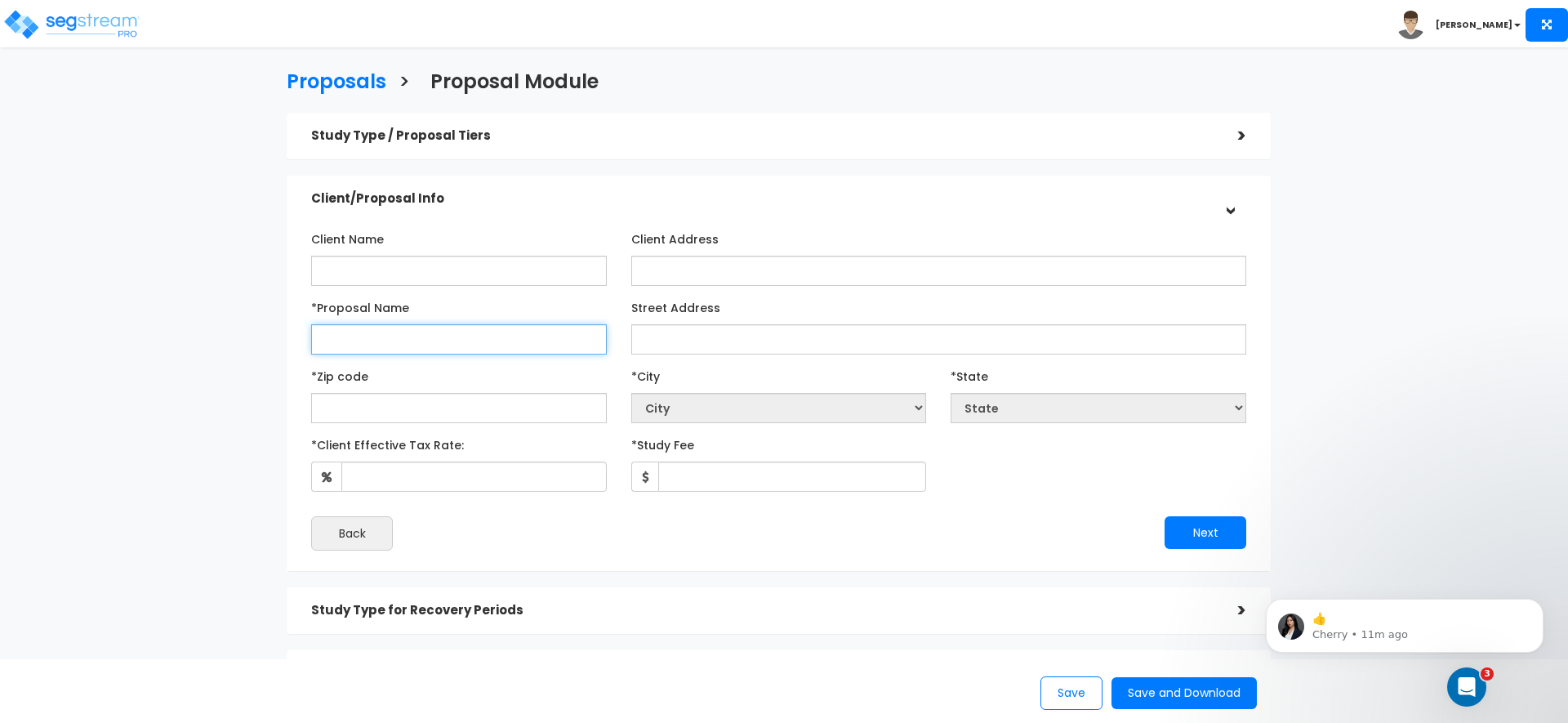
click at [419, 341] on input "*Proposal Name" at bounding box center [458, 339] width 295 height 30
paste input "[STREET_ADDRESS]"
type input "[STREET_ADDRESS]"
paste input "[STREET_ADDRESS][PERSON_NAME]"
type input "[STREET_ADDRESS][PERSON_NAME]"
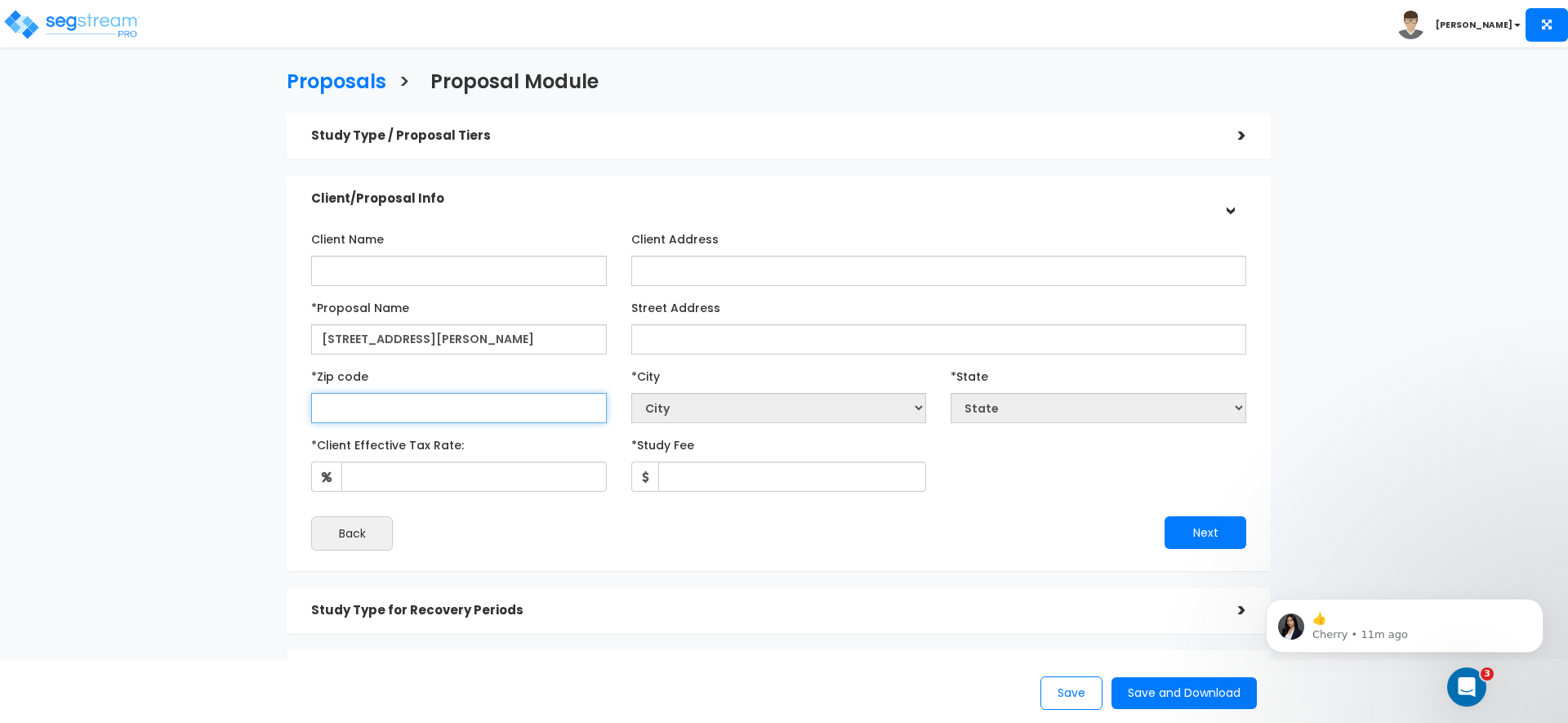
click at [484, 407] on input "text" at bounding box center [458, 408] width 295 height 30
type input "1"
select select "NY"
type input "17"
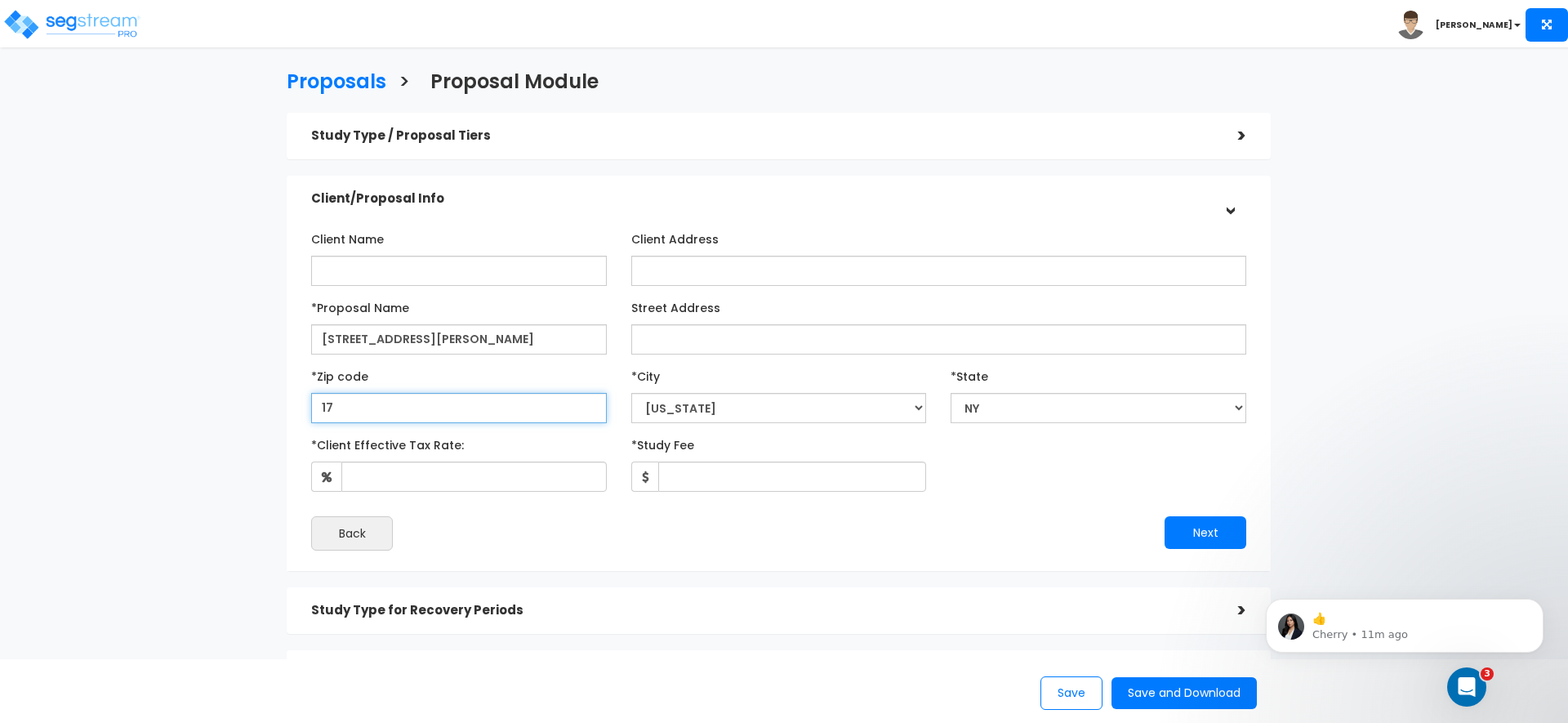
select select "PA"
type input "17055"
click at [975, 532] on div "Next" at bounding box center [1018, 532] width 480 height 33
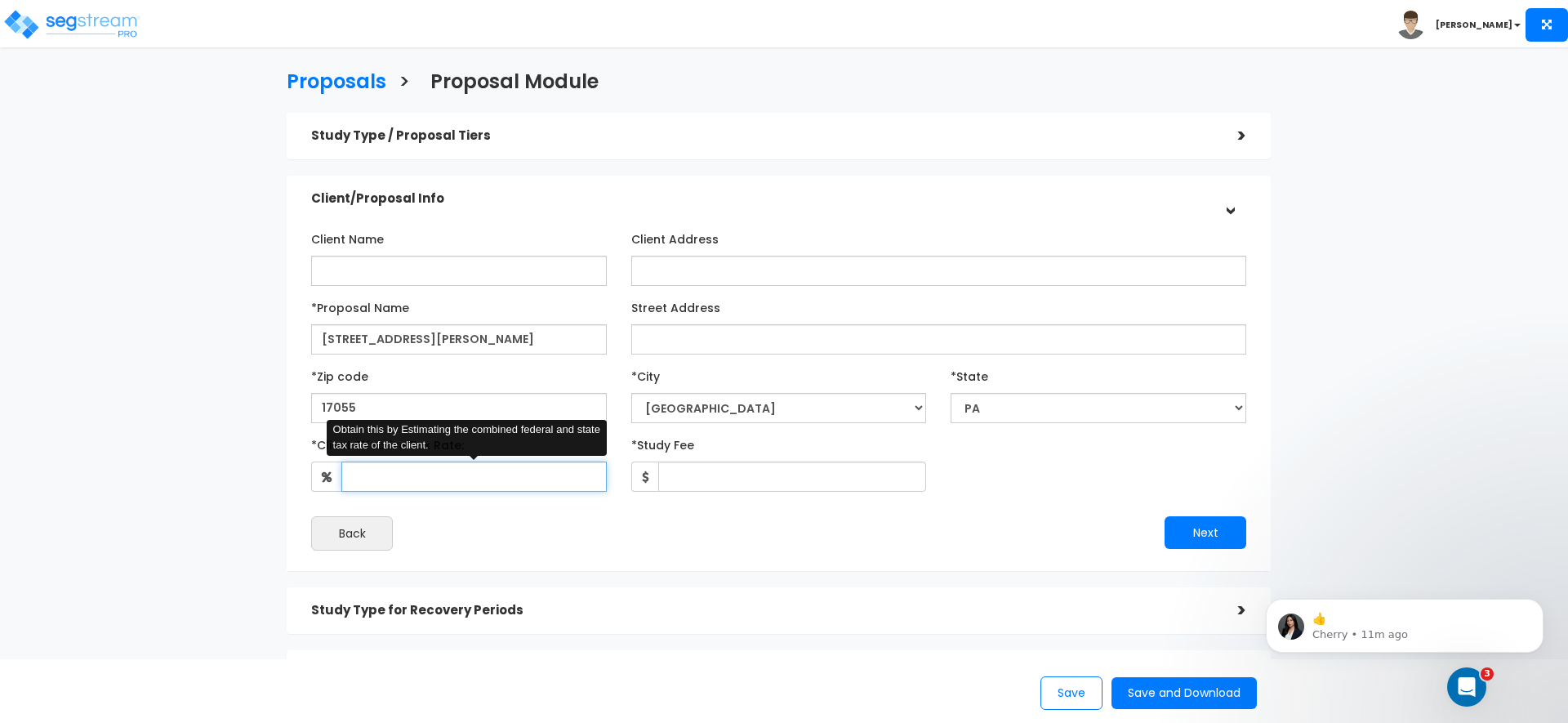
click at [526, 486] on input "*Client Effective Tax Rate:" at bounding box center [473, 476] width 266 height 30
type input "30"
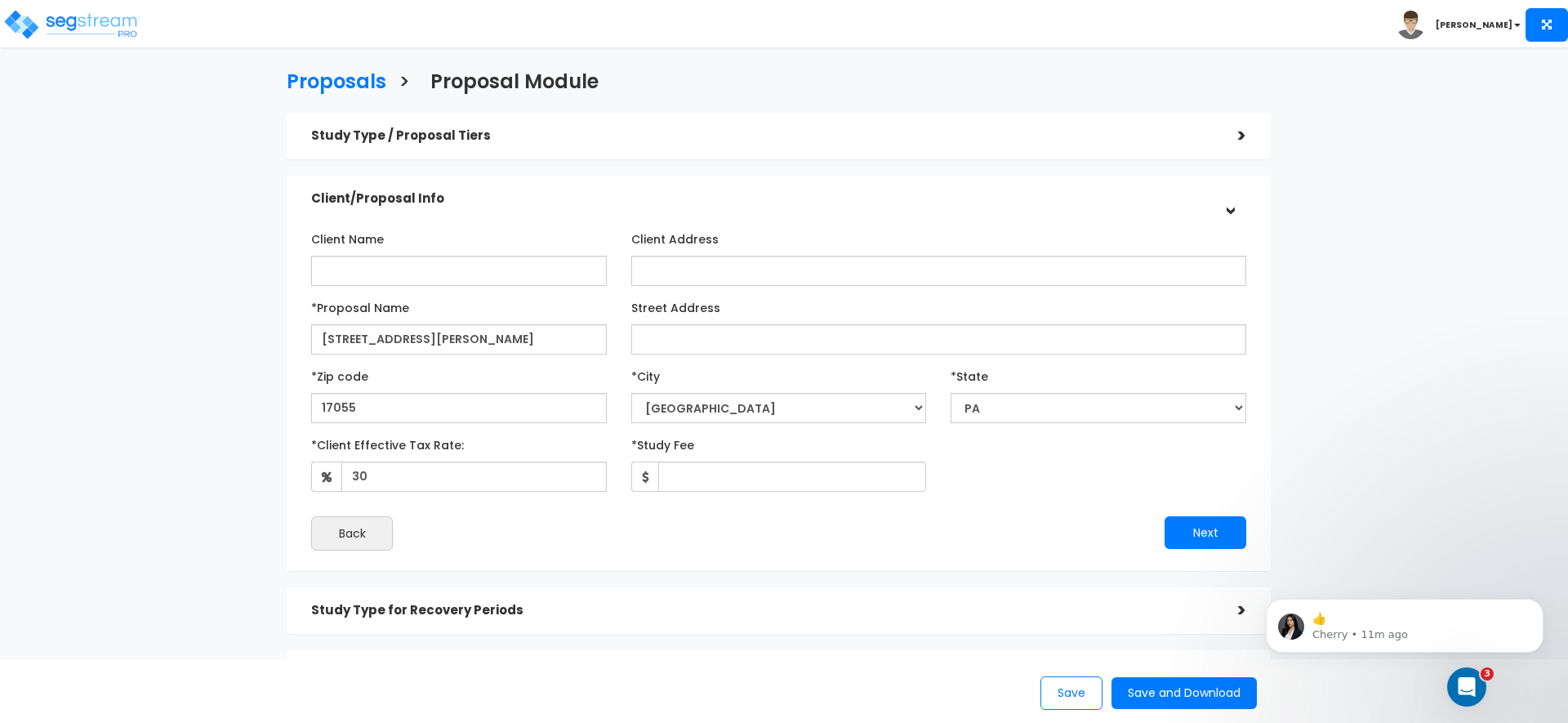
click at [815, 547] on div "Next" at bounding box center [1018, 532] width 480 height 33
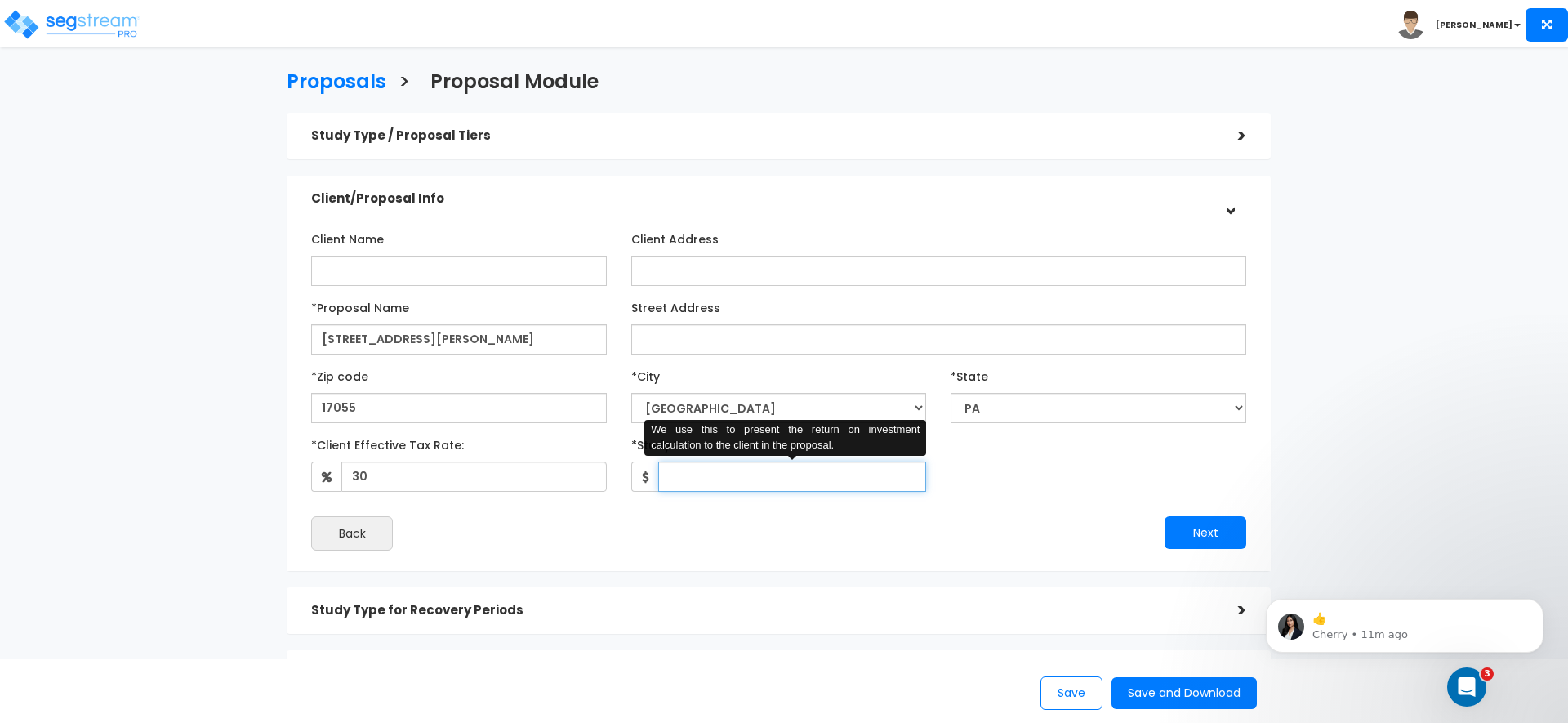
click at [771, 481] on input "*Study Fee" at bounding box center [793, 476] width 268 height 30
type input "5,700"
click at [827, 536] on div "Next" at bounding box center [1018, 532] width 480 height 33
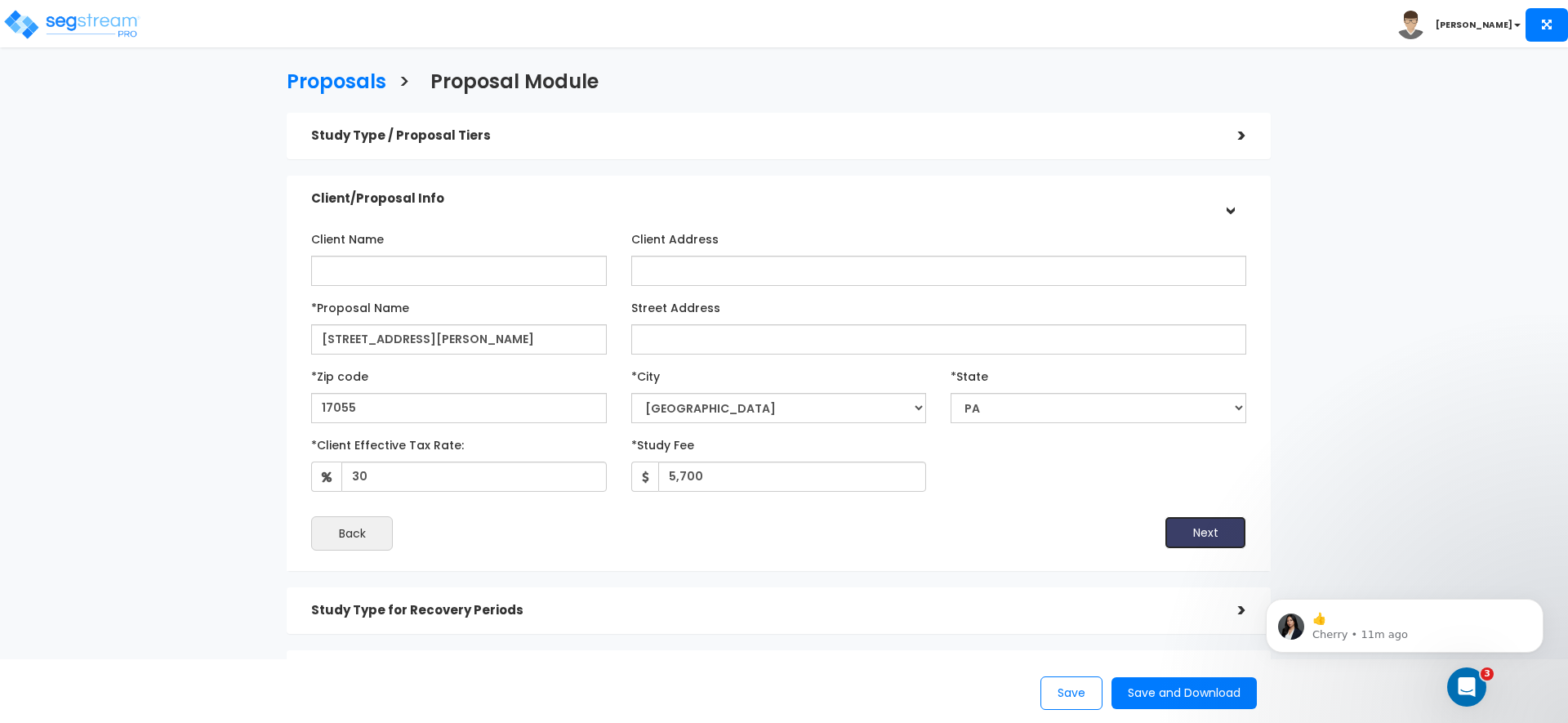
click at [1199, 537] on button "Next" at bounding box center [1206, 532] width 82 height 33
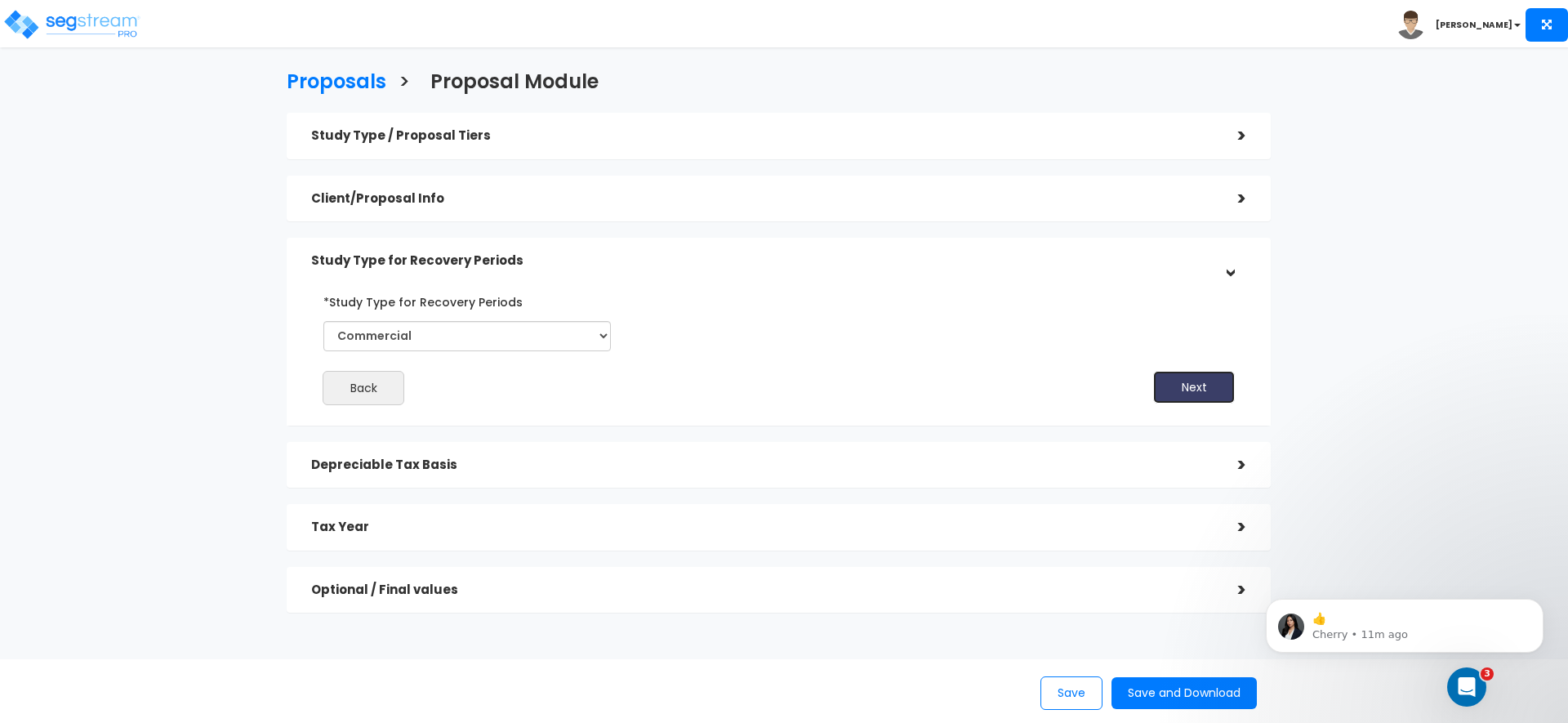
click at [1173, 386] on button "Next" at bounding box center [1194, 387] width 82 height 33
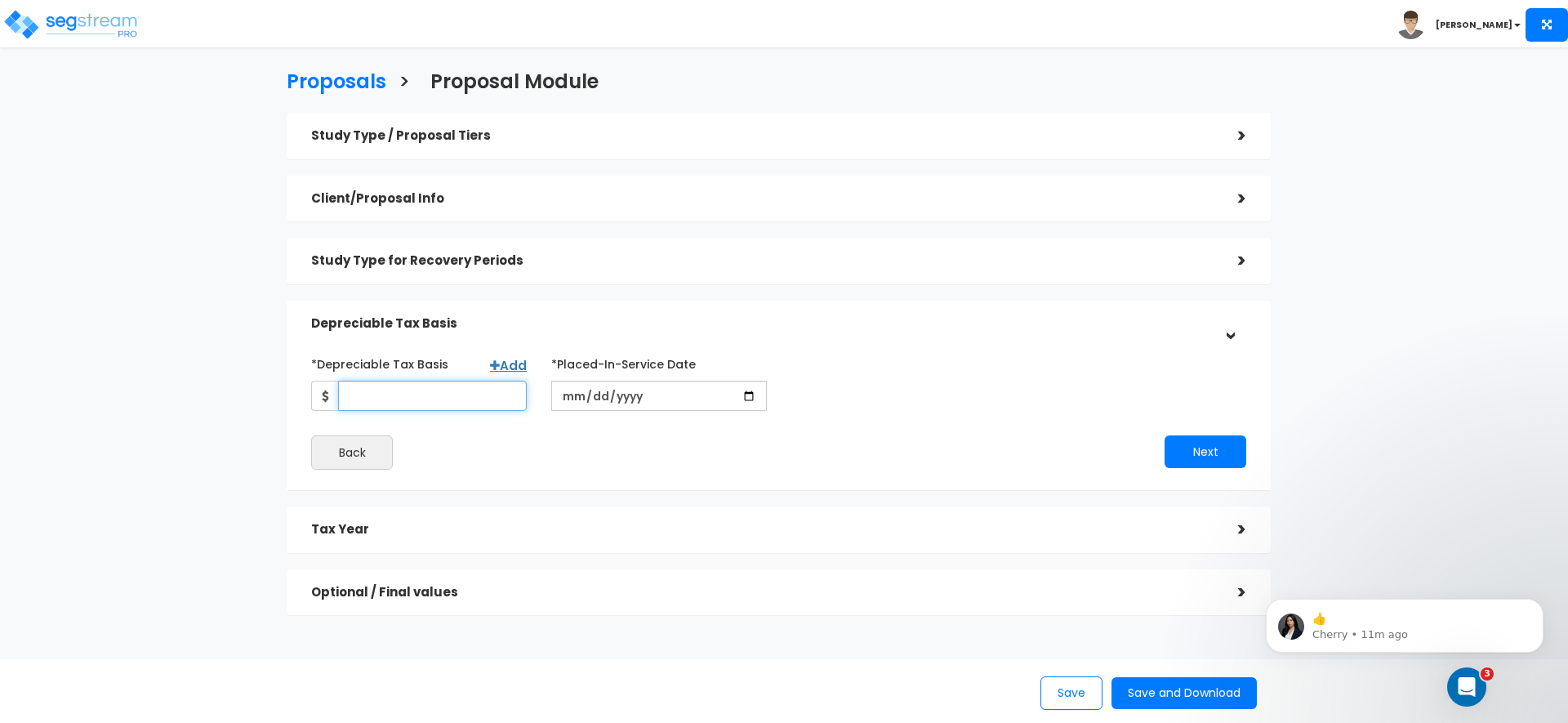
click at [428, 388] on input "*Depreciable Tax Basis" at bounding box center [432, 396] width 189 height 30
type input "1,635,144"
click at [579, 452] on div "Back" at bounding box center [539, 452] width 480 height 34
click at [566, 393] on input "date" at bounding box center [659, 396] width 215 height 30
type input "[DATE]"
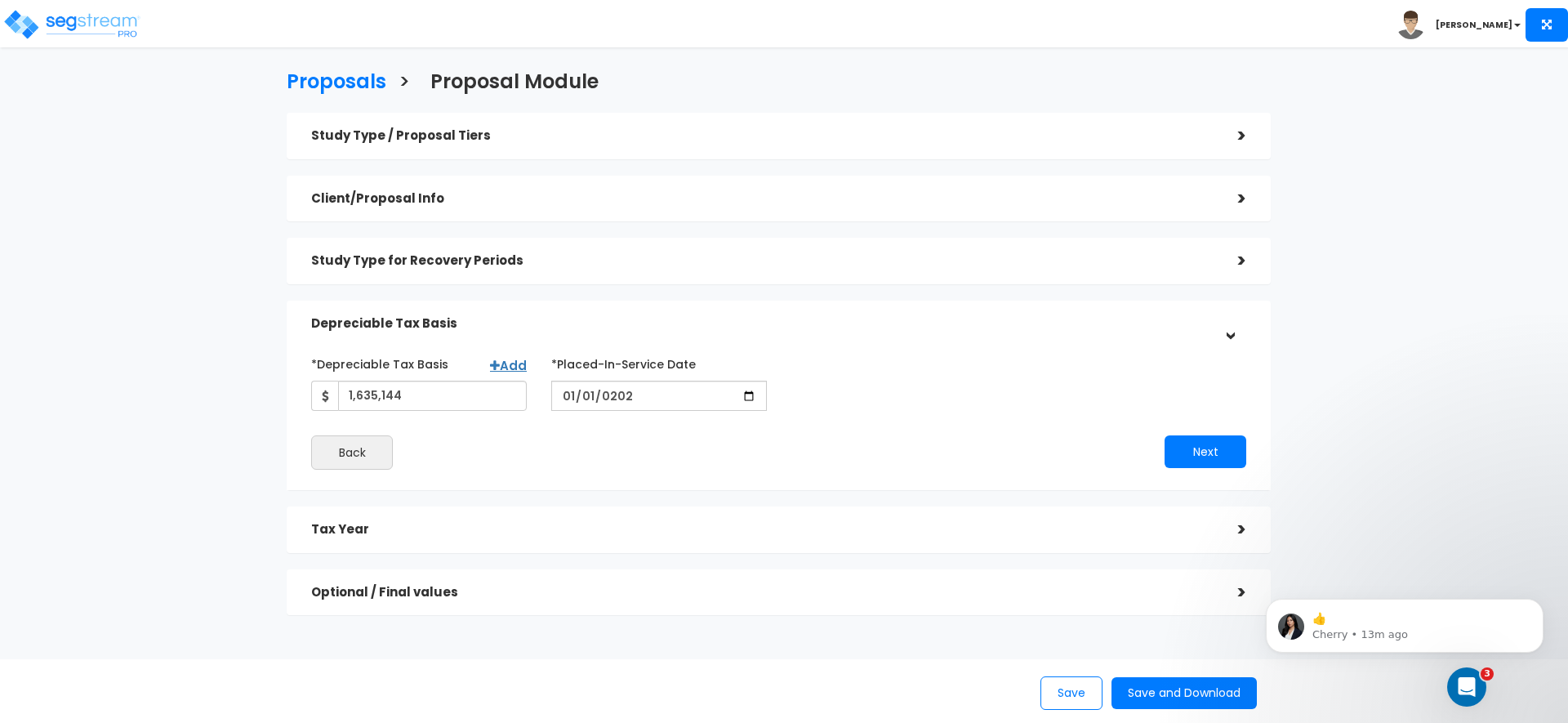
click at [704, 342] on div "*Depreciable Tax Basis Add 1,635,144 *Placed-In-Service Date [DATE]" at bounding box center [779, 410] width 960 height 136
click at [584, 276] on div "Study Type for Recovery Periods >" at bounding box center [779, 261] width 984 height 47
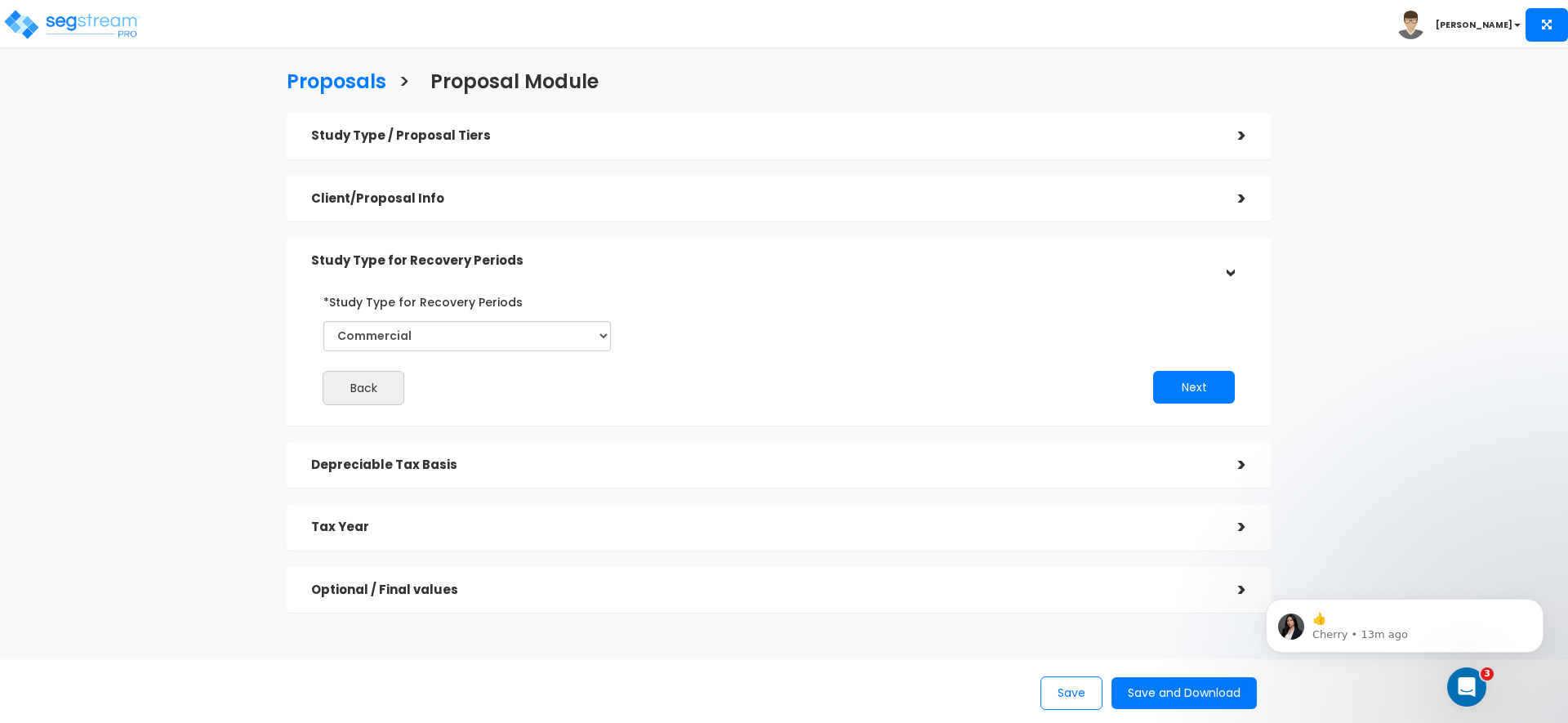
click at [457, 198] on h5 "Client/Proposal Info" at bounding box center [762, 198] width 903 height 14
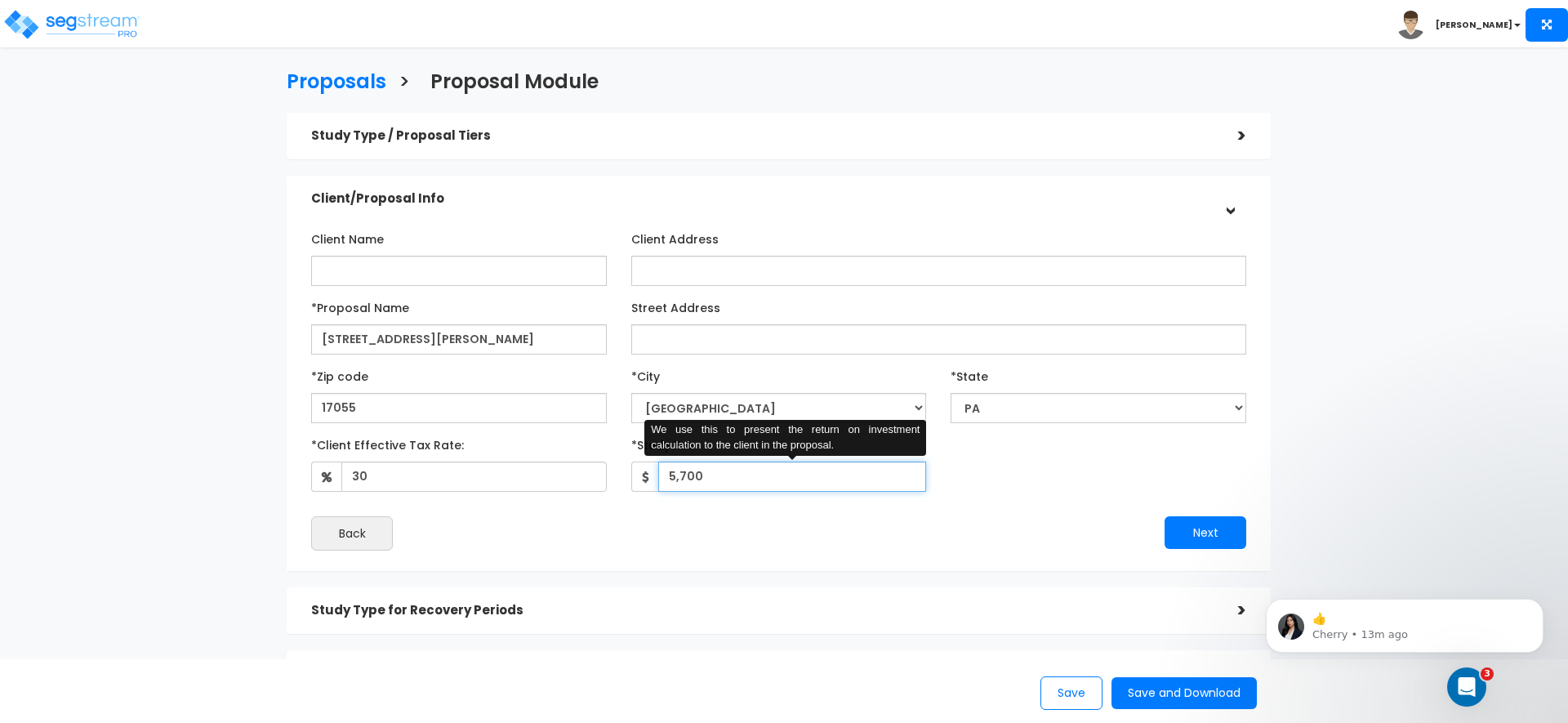
click at [676, 483] on input "5,700" at bounding box center [793, 476] width 268 height 30
click at [677, 483] on input "5,700" at bounding box center [793, 476] width 268 height 30
click at [680, 565] on div "Client Name Client Address *Proposal Name AB" at bounding box center [779, 388] width 984 height 366
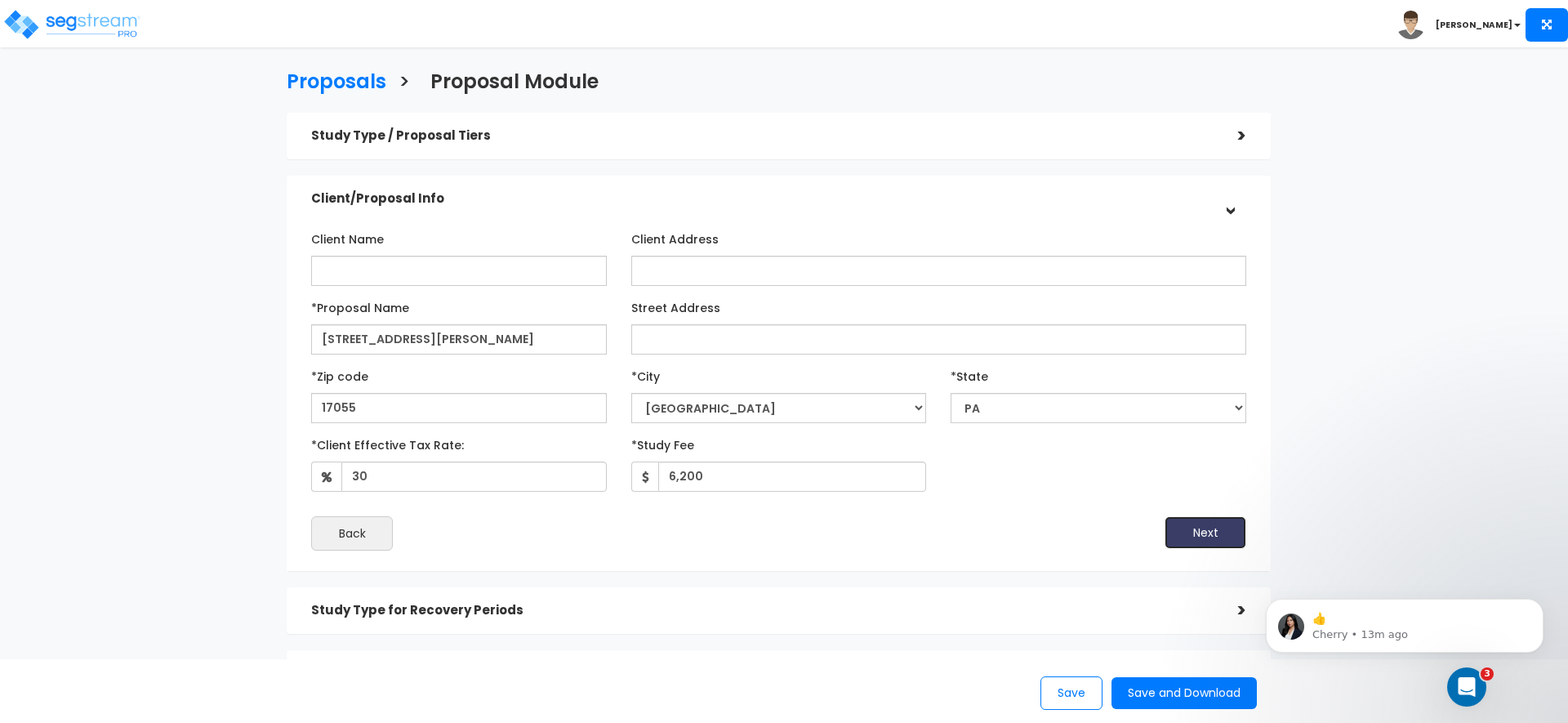
click at [1195, 536] on button "Next" at bounding box center [1206, 532] width 82 height 33
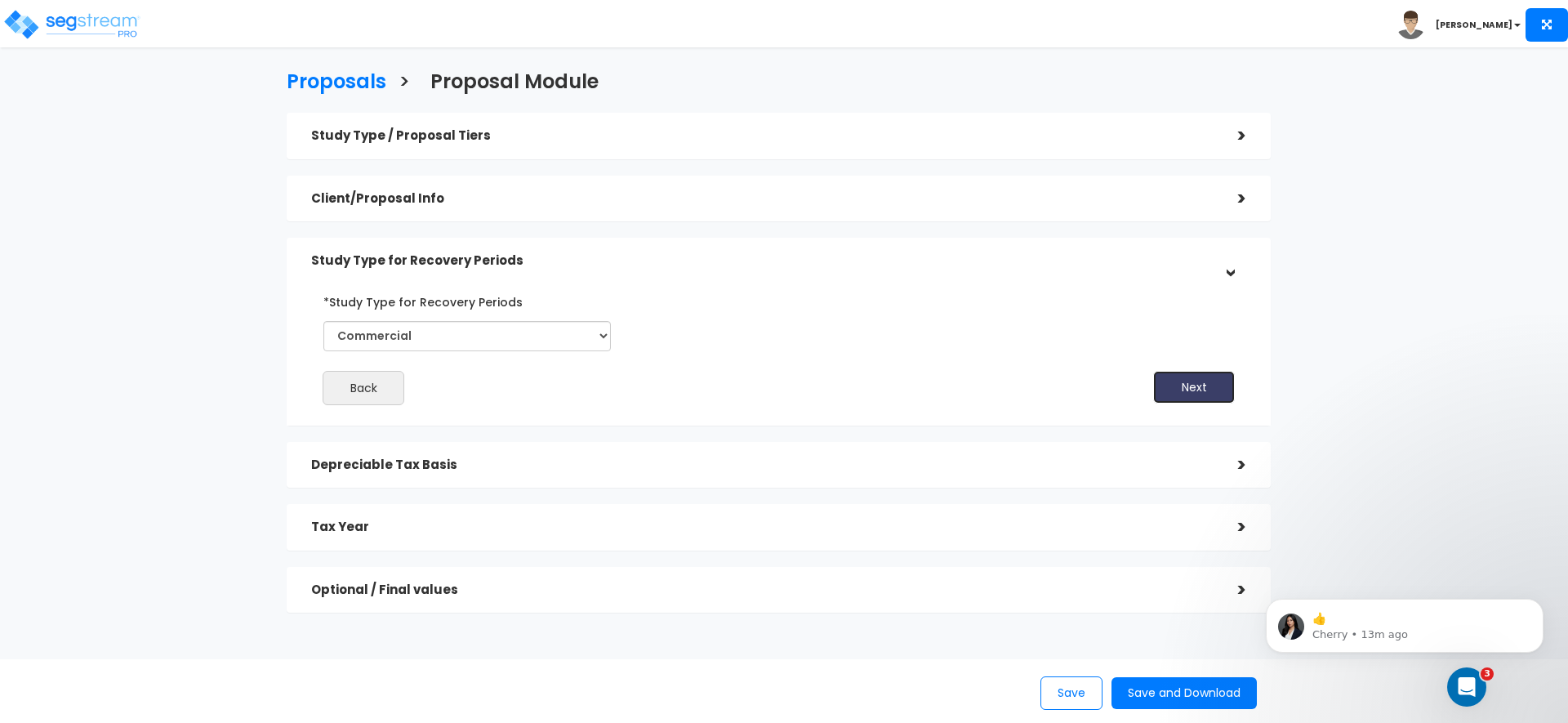
click at [1195, 388] on button "Next" at bounding box center [1194, 387] width 82 height 33
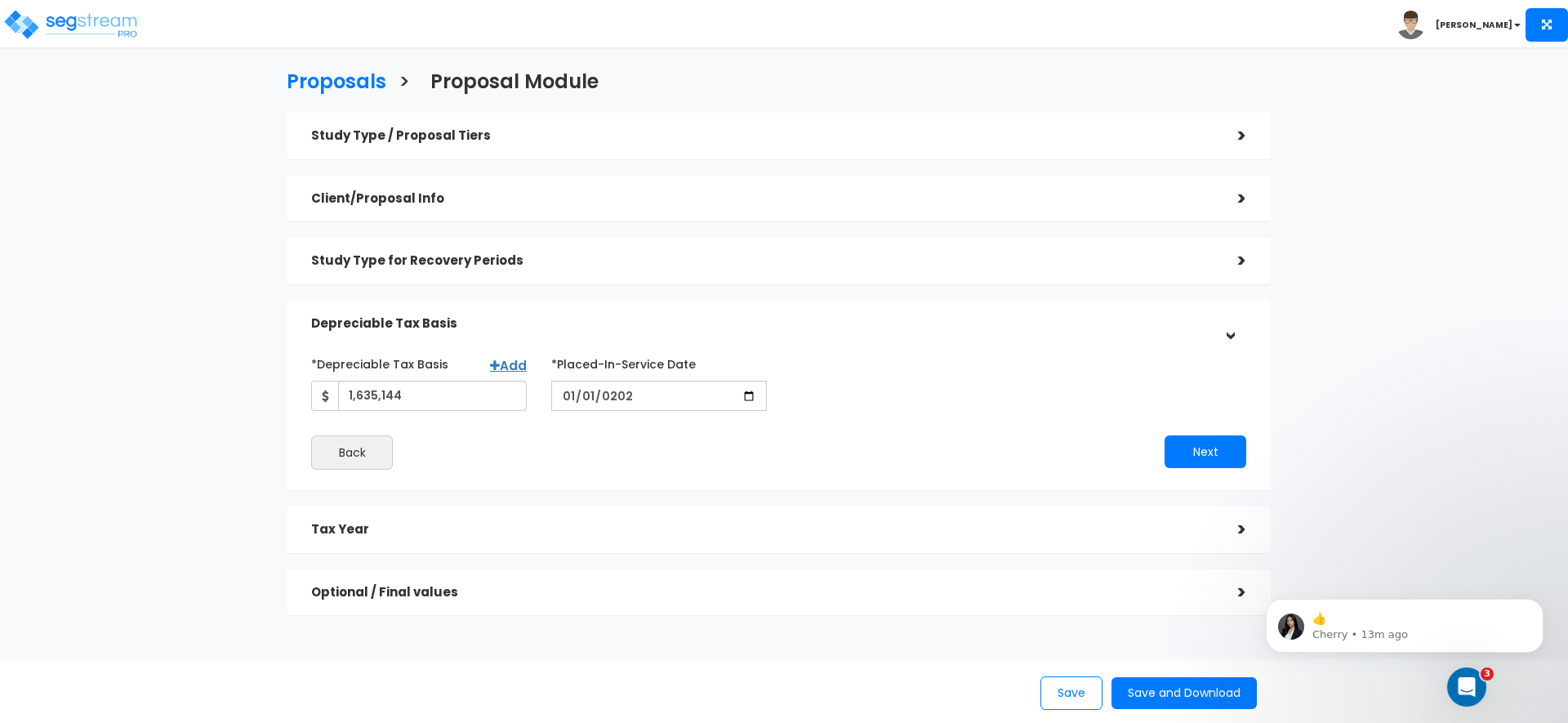
click at [888, 200] on h5 "Client/Proposal Info" at bounding box center [762, 198] width 903 height 14
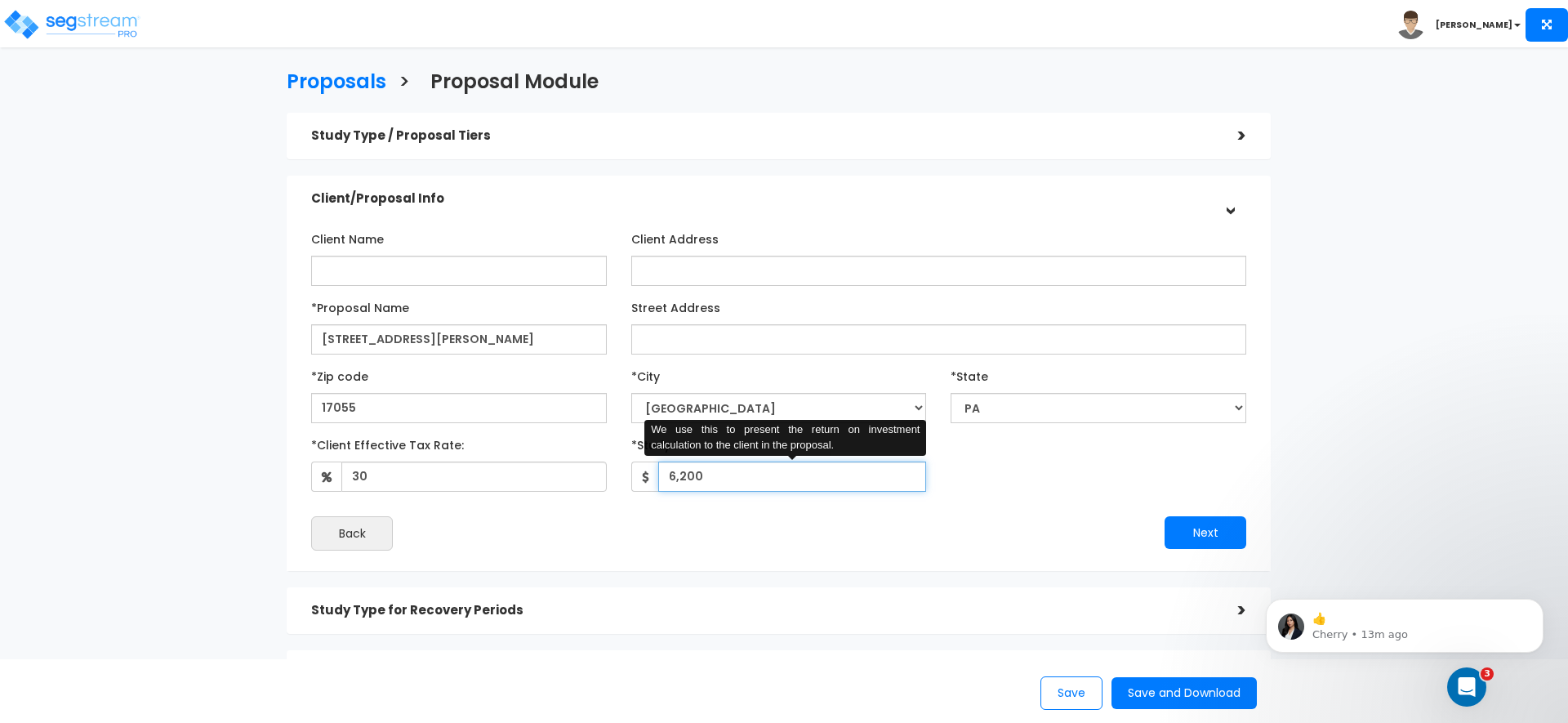
click at [738, 470] on input "6,200" at bounding box center [793, 476] width 268 height 30
type input "6"
type input "5,700"
click at [825, 566] on div "Client Name Client Address *Proposal Name AB" at bounding box center [779, 388] width 984 height 366
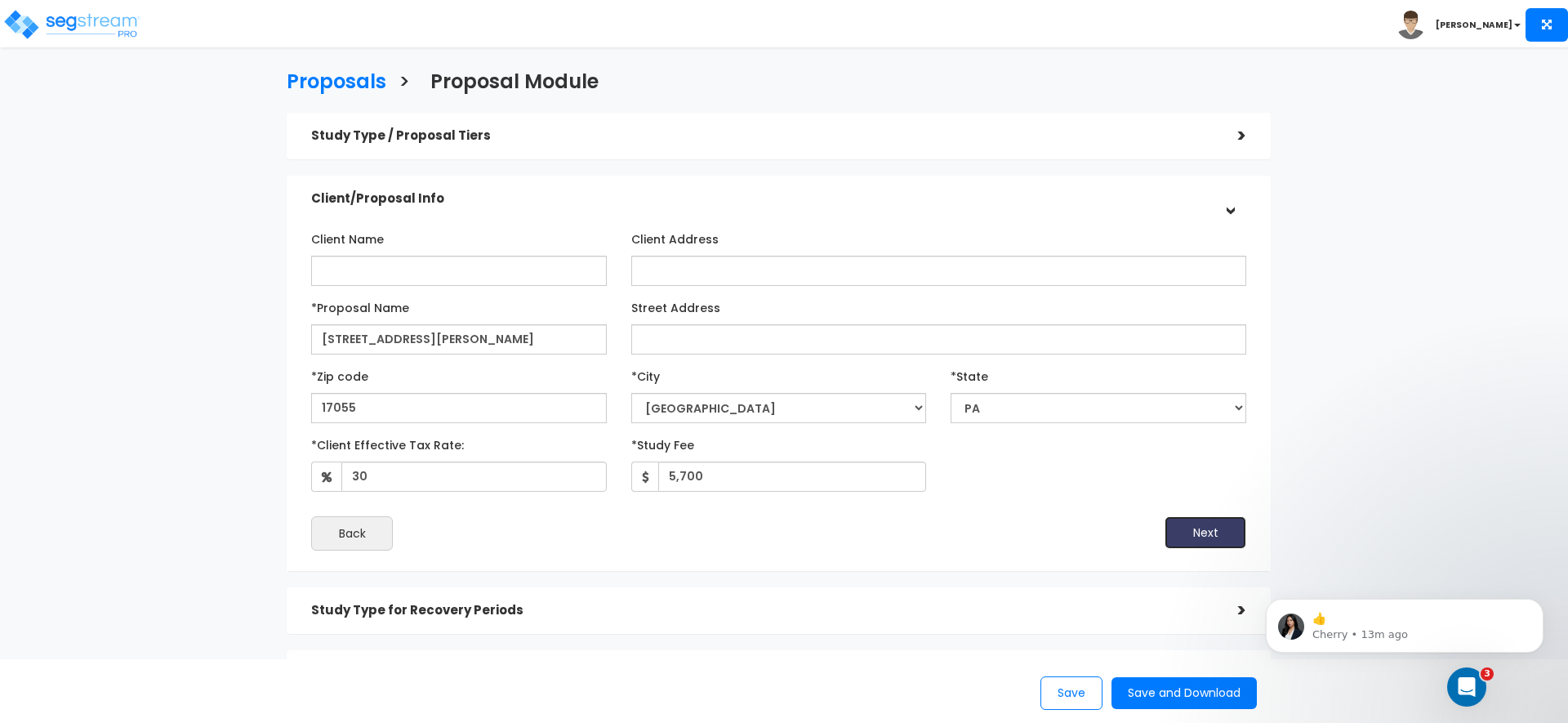
click at [1210, 521] on button "Next" at bounding box center [1206, 532] width 82 height 33
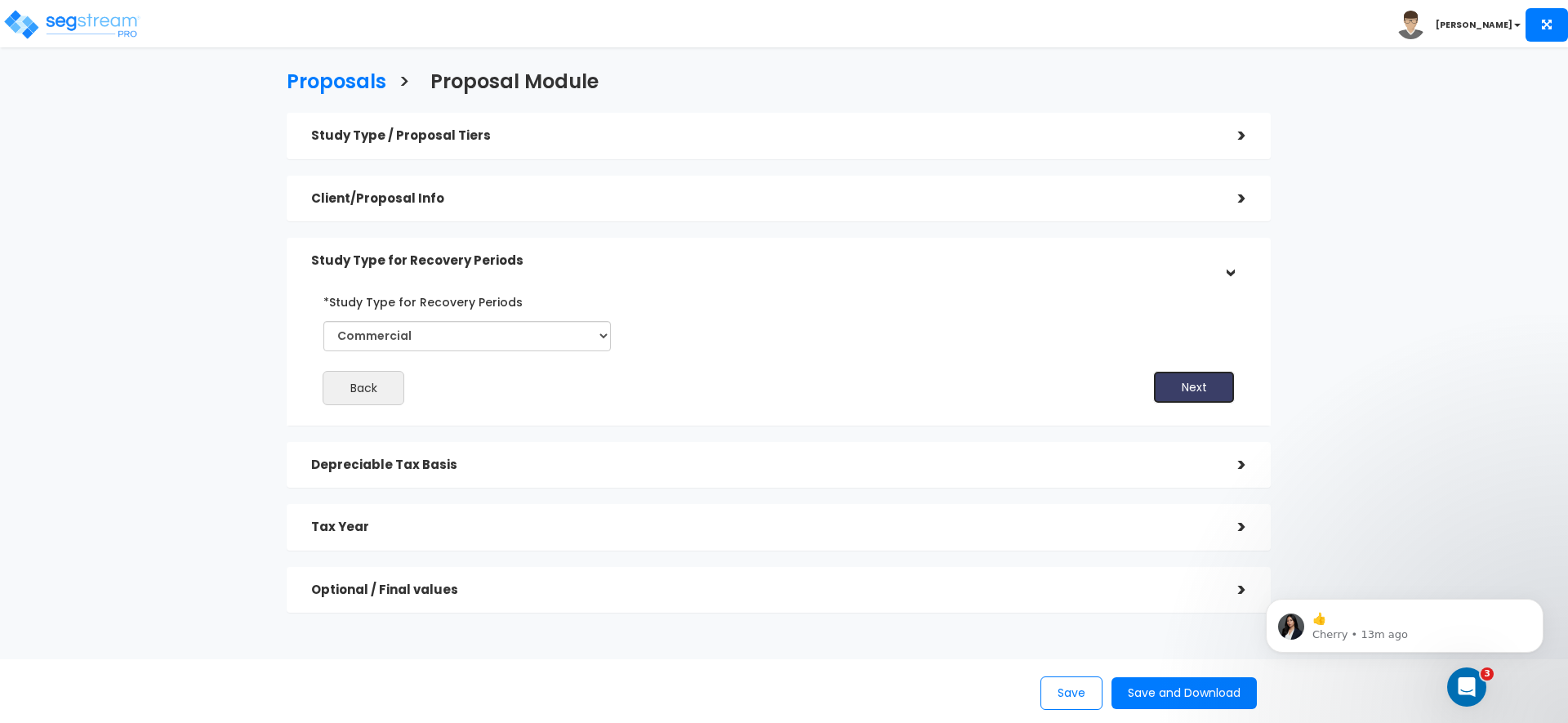
click at [1192, 378] on button "Next" at bounding box center [1194, 387] width 82 height 33
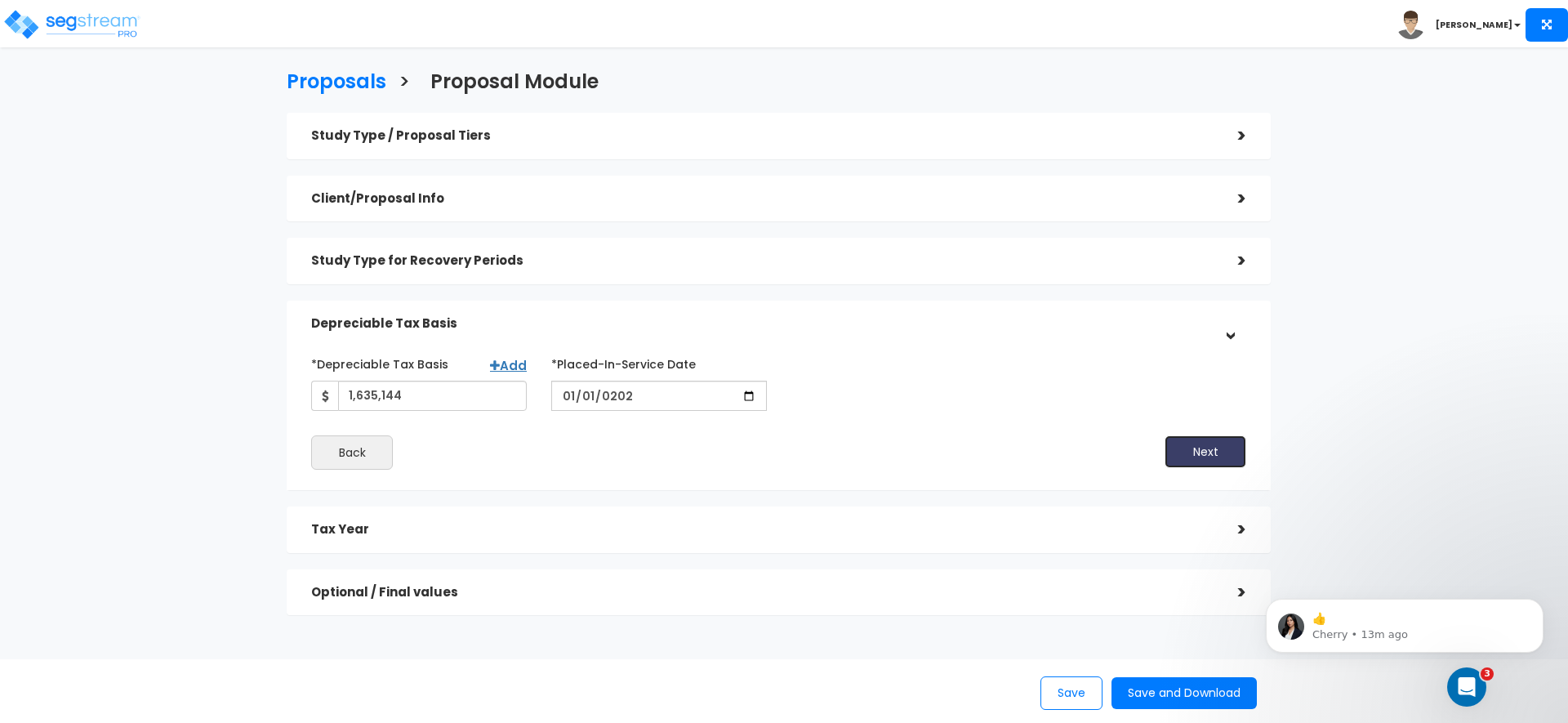
click at [1204, 450] on button "Next" at bounding box center [1206, 451] width 82 height 33
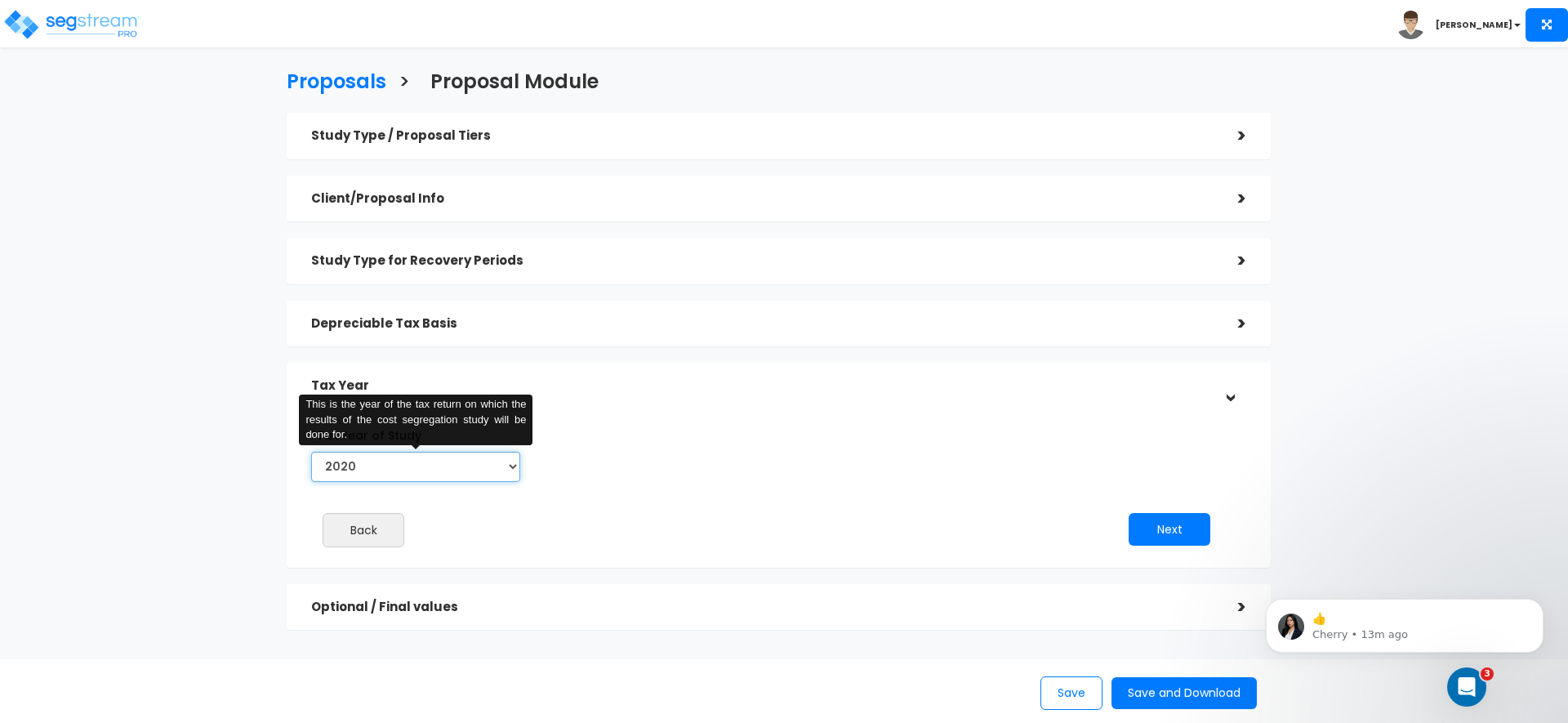
click at [473, 481] on select "2020 2021 2022 2023 2024 2025 2026" at bounding box center [416, 467] width 209 height 30
click at [311, 452] on select "2020 2021 2022 2023 2024 2025 2026" at bounding box center [416, 467] width 209 height 30
click at [439, 469] on select "2020 2021 2022 2023 2024 2025 2026" at bounding box center [416, 467] width 209 height 30
select select "2025"
click at [311, 452] on select "2020 2021 2022 2023 2024 2025 2026" at bounding box center [416, 467] width 209 height 30
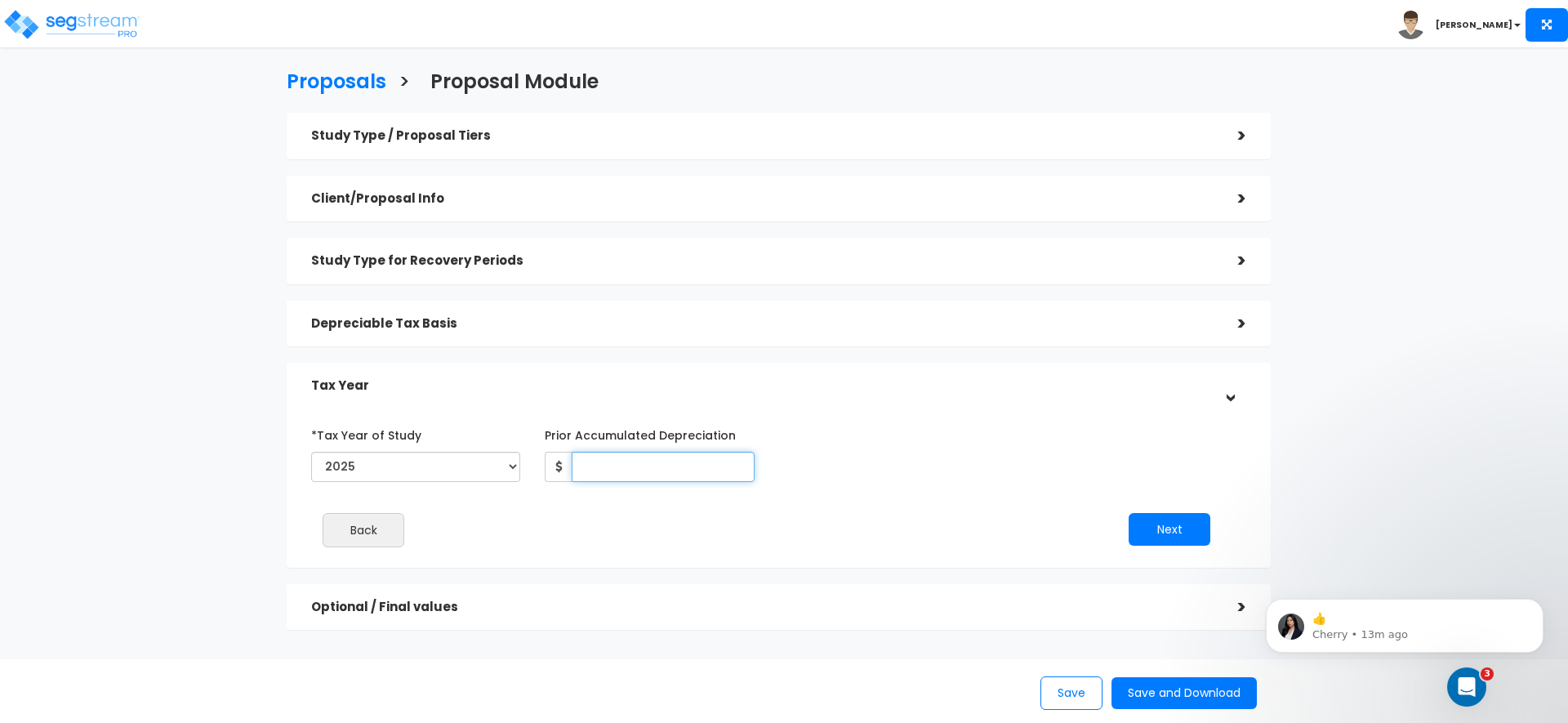
click at [674, 465] on input "Prior Accumulated Depreciation" at bounding box center [662, 467] width 182 height 30
type input "165,960"
click at [867, 484] on div "*Tax Year of Study 2020 2021 2022 2023 2024 2025 2026 Prior Accumulated Depreci…" at bounding box center [767, 455] width 935 height 67
click at [1177, 526] on button "Next" at bounding box center [1170, 529] width 82 height 33
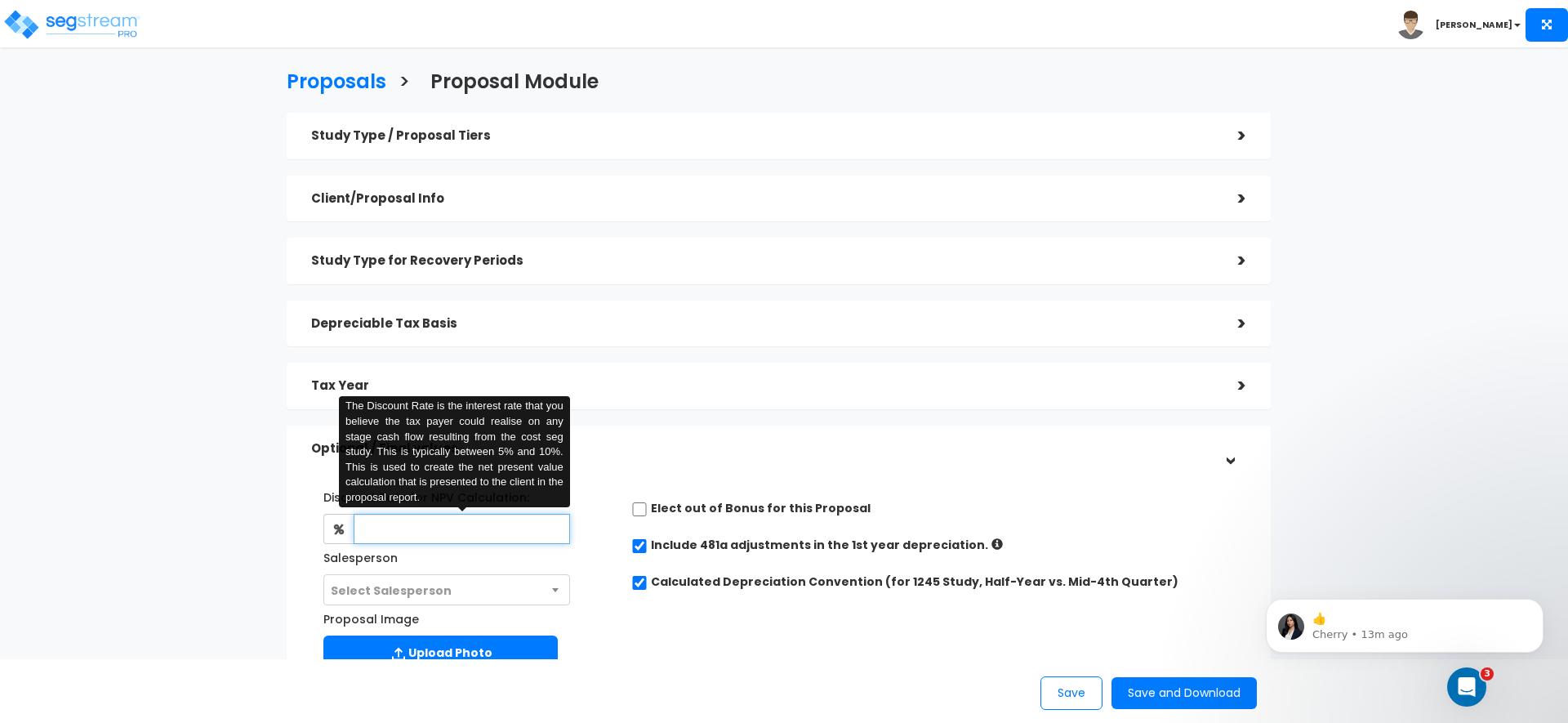
click at [489, 532] on input "text" at bounding box center [461, 528] width 215 height 30
type input "5"
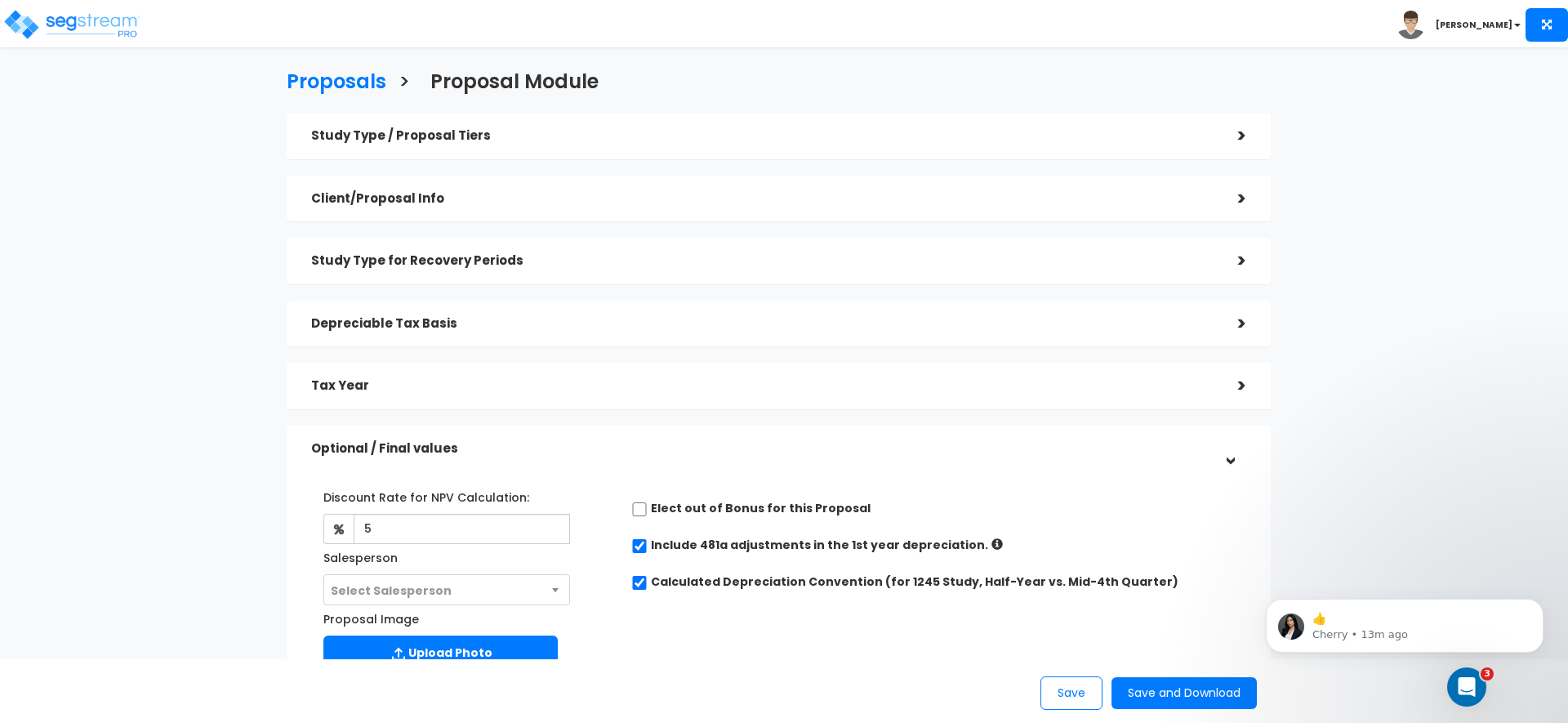
click at [597, 609] on div "Proposal Image Upload Photo" at bounding box center [458, 643] width 295 height 75
click at [420, 585] on span "Select Salesperson" at bounding box center [391, 591] width 121 height 17
click at [700, 630] on div "Discount Rate for NPV Calculation: 5 Salesperson Select Salesperson Select Sale…" at bounding box center [779, 577] width 960 height 204
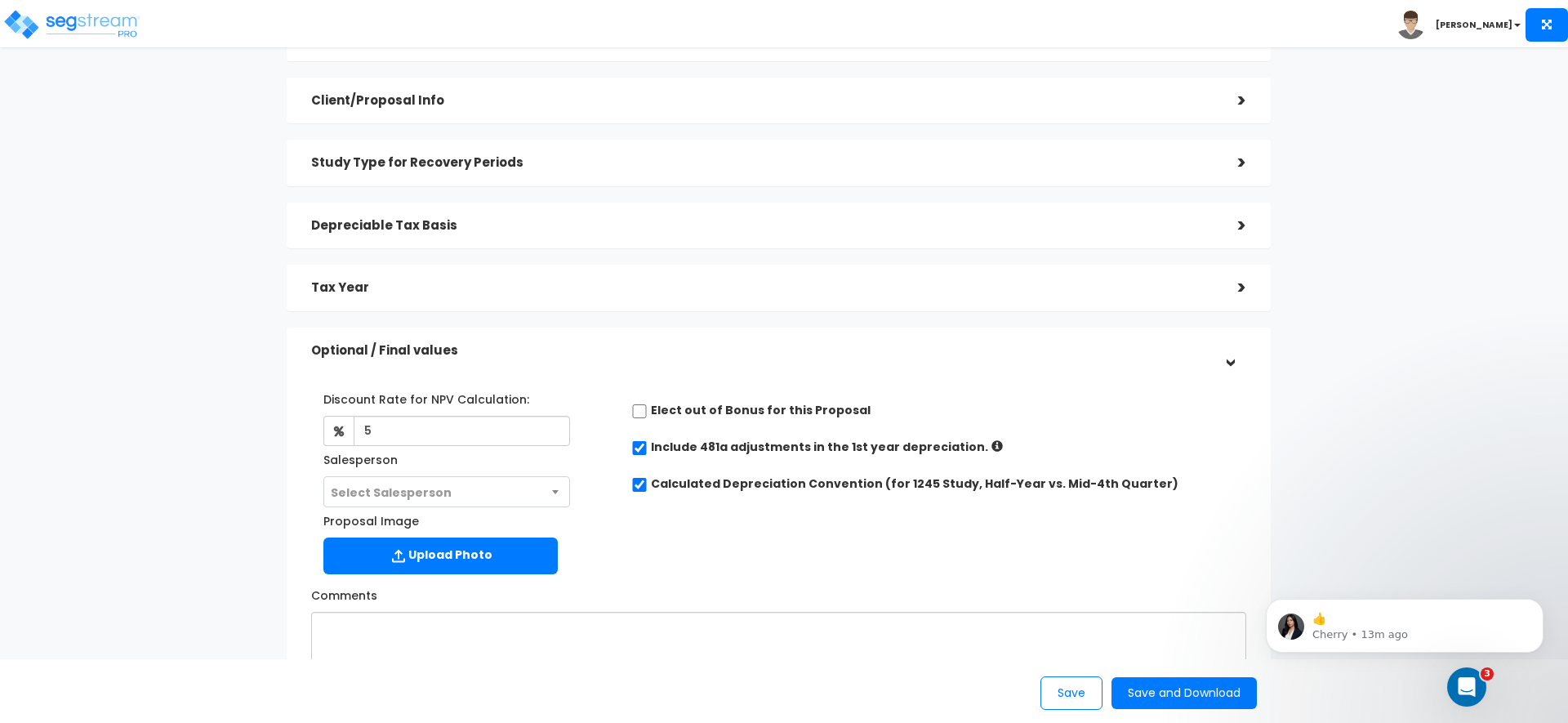
scroll to position [117, 0]
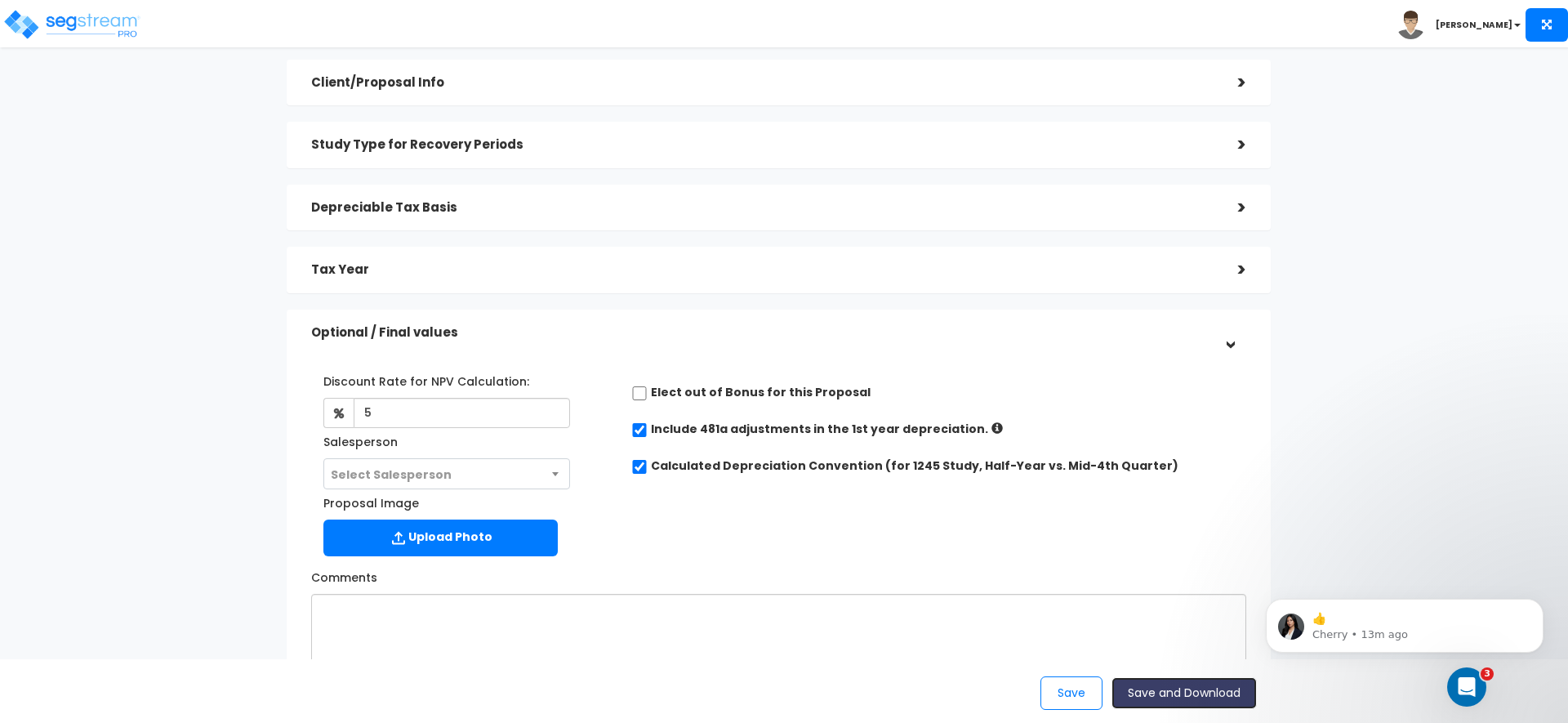
click at [1176, 698] on button "Save and Download" at bounding box center [1184, 693] width 145 height 32
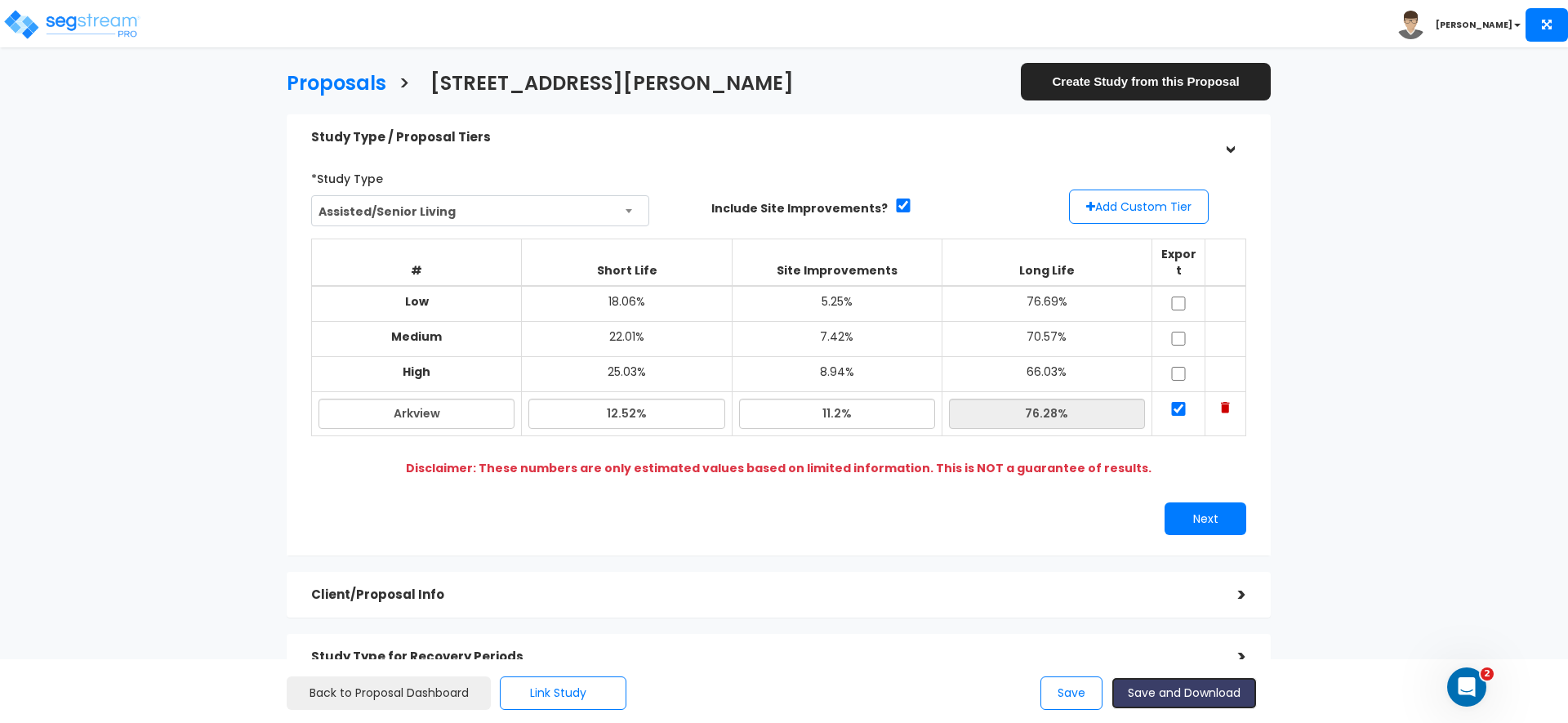
click at [1174, 693] on button "Save and Download" at bounding box center [1184, 693] width 145 height 32
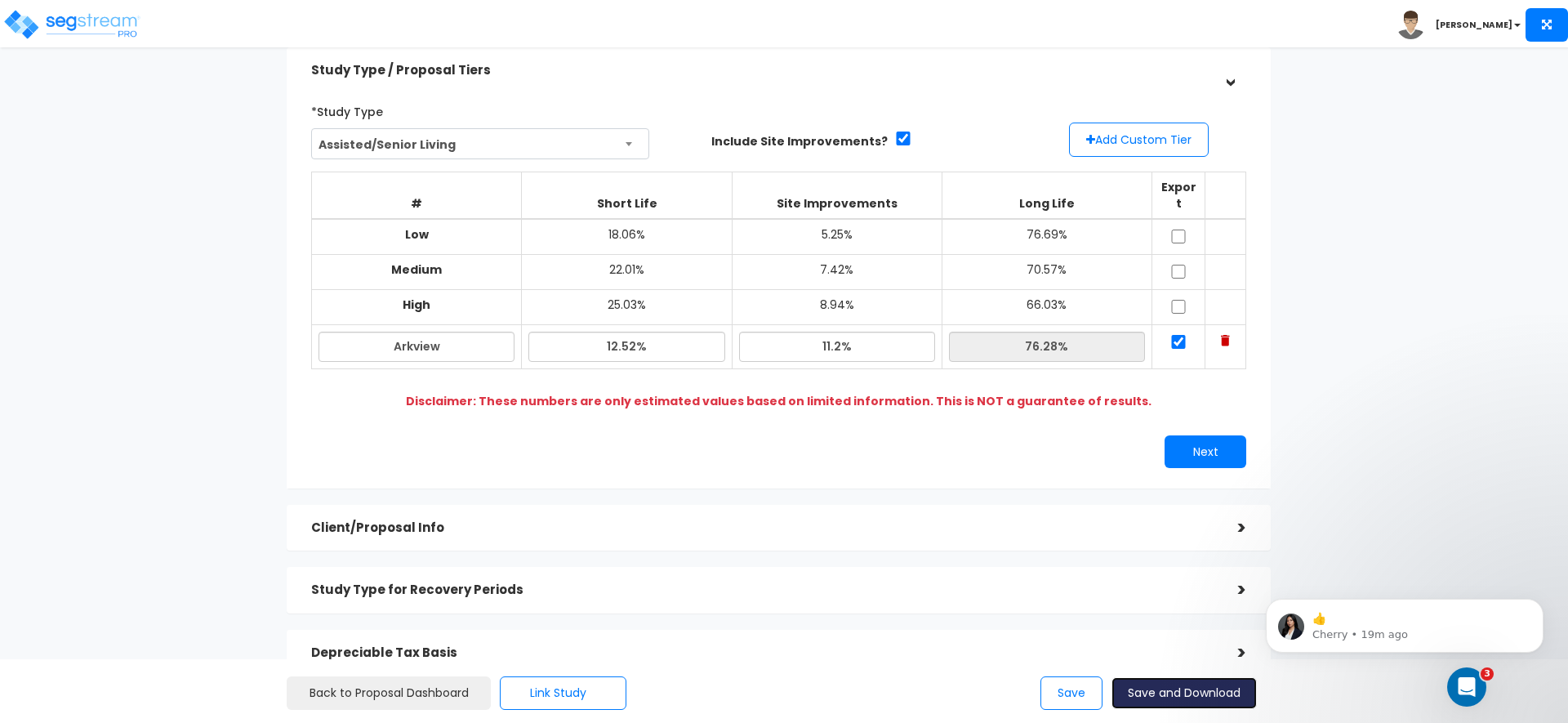
scroll to position [104, 0]
